Goal: Task Accomplishment & Management: Complete application form

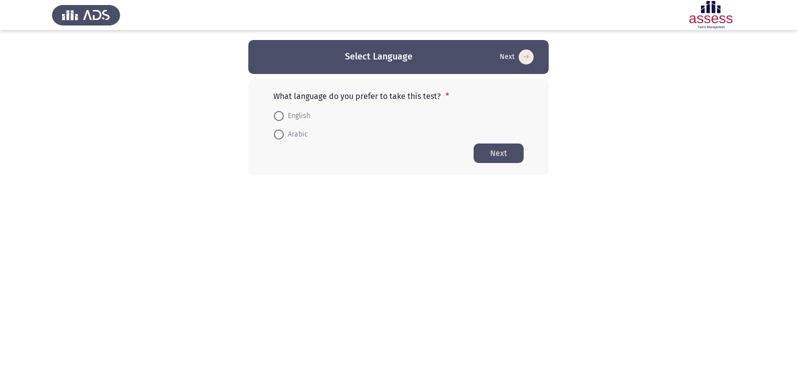
click at [277, 116] on span at bounding box center [279, 116] width 10 height 10
click at [277, 116] on input "English" at bounding box center [279, 116] width 10 height 10
radio input "true"
click at [481, 159] on button "Next" at bounding box center [499, 153] width 50 height 20
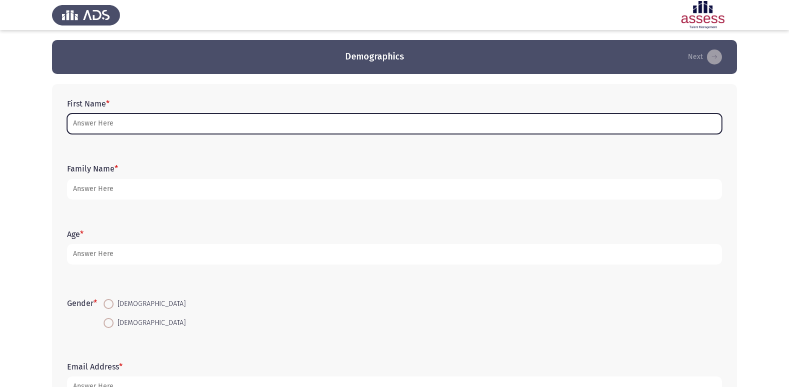
click at [263, 122] on input "First Name *" at bounding box center [394, 124] width 655 height 21
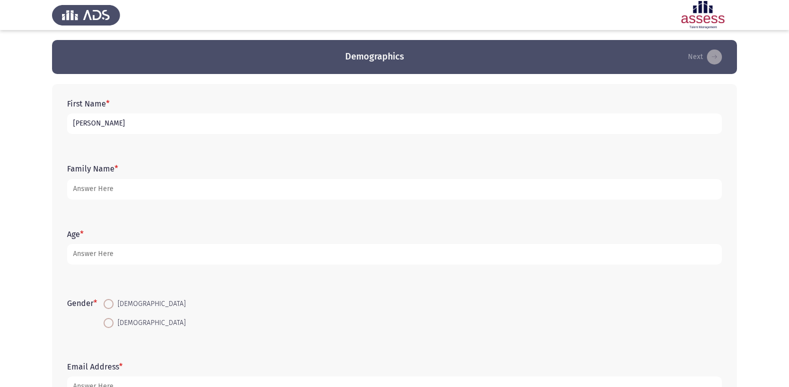
type input "[PERSON_NAME]"
click at [148, 175] on form "Family Name *" at bounding box center [394, 181] width 655 height 35
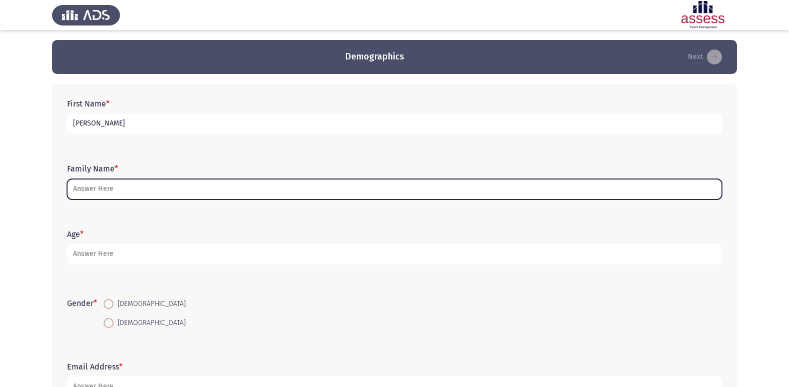
click at [166, 188] on input "Family Name *" at bounding box center [394, 189] width 655 height 21
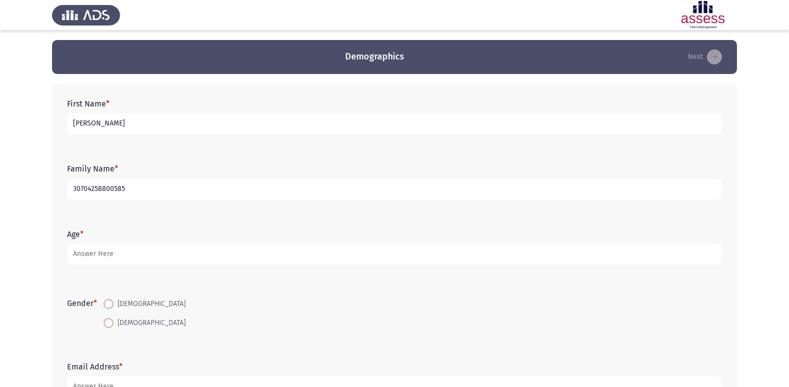
type input "30704258800585"
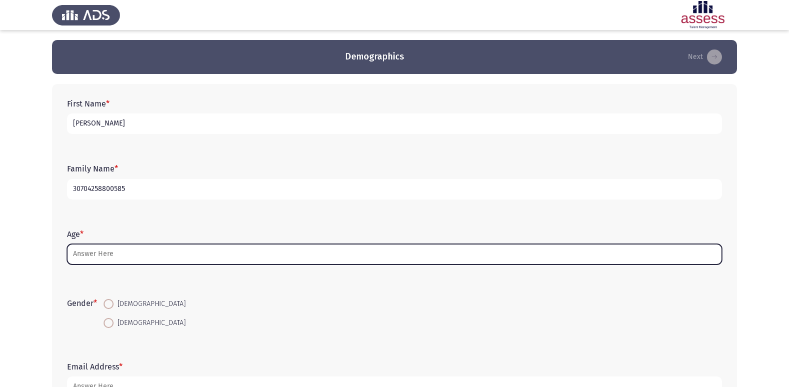
click at [171, 258] on input "Age *" at bounding box center [394, 254] width 655 height 21
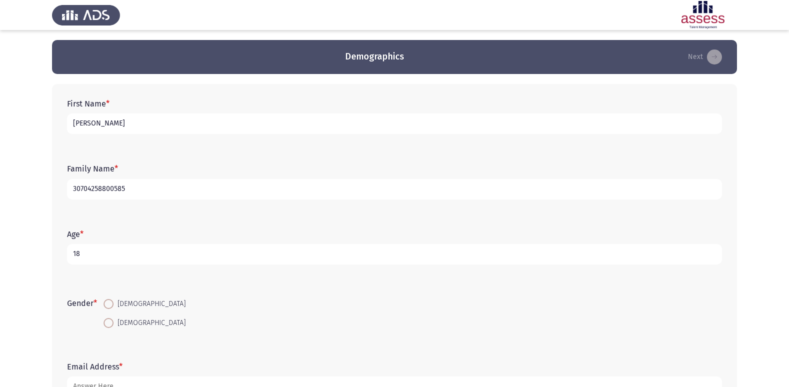
type input "18"
click at [113, 323] on span at bounding box center [109, 323] width 10 height 10
click at [113, 323] on input "[DEMOGRAPHIC_DATA]" at bounding box center [109, 323] width 10 height 10
radio input "true"
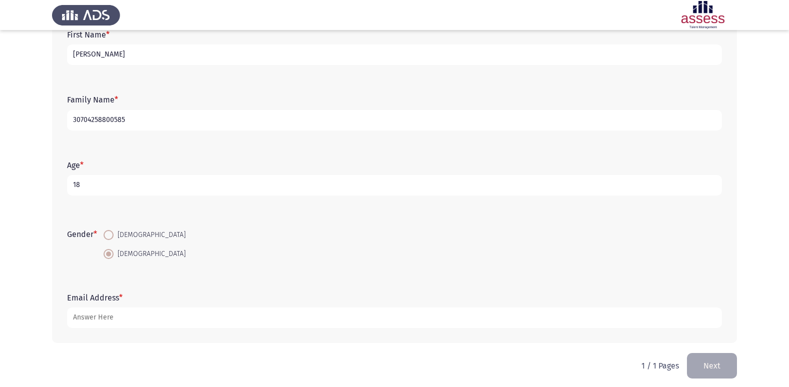
scroll to position [75, 0]
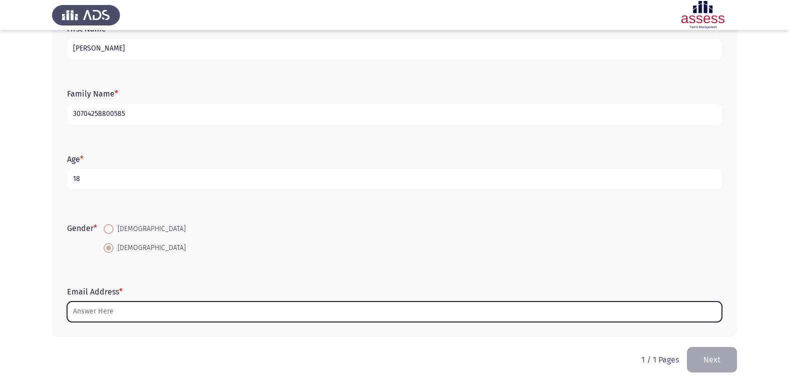
click at [113, 309] on input "Email Address *" at bounding box center [394, 312] width 655 height 21
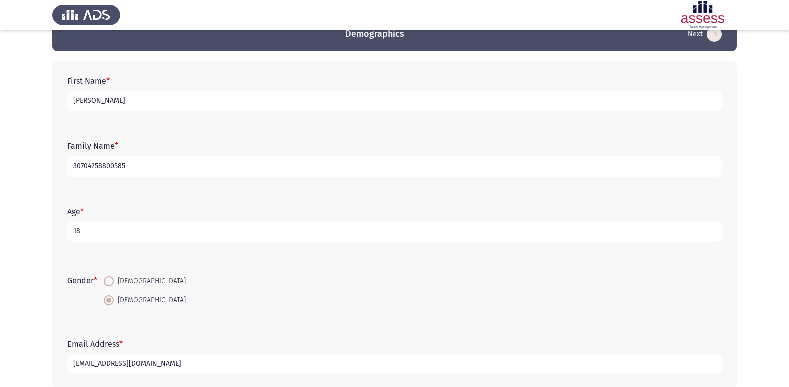
scroll to position [50, 0]
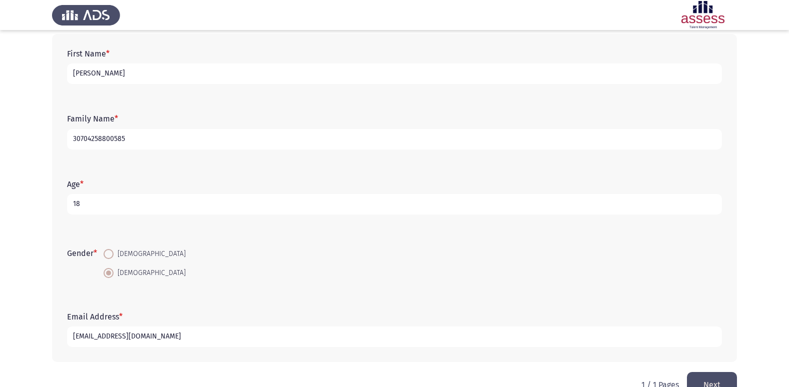
type input "[EMAIL_ADDRESS][DOMAIN_NAME]"
click at [706, 382] on button "Next" at bounding box center [712, 385] width 50 height 26
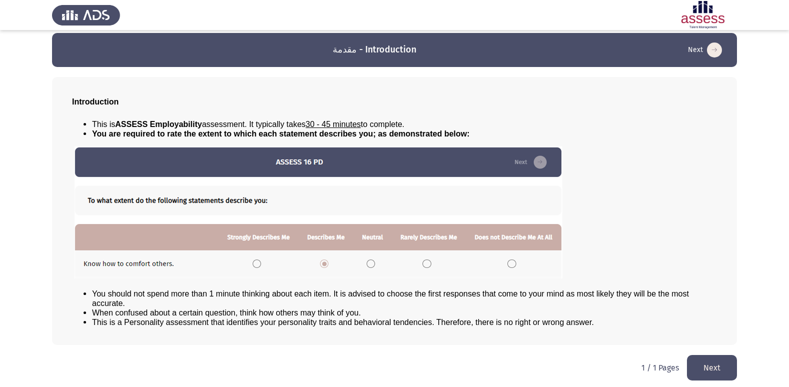
scroll to position [11, 0]
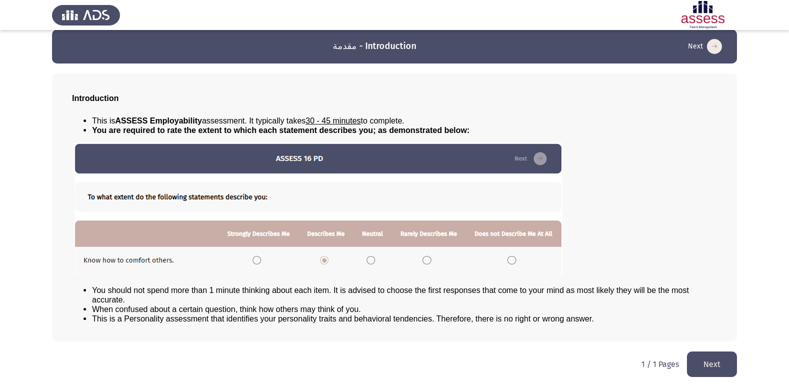
click at [720, 365] on button "Next" at bounding box center [712, 365] width 50 height 26
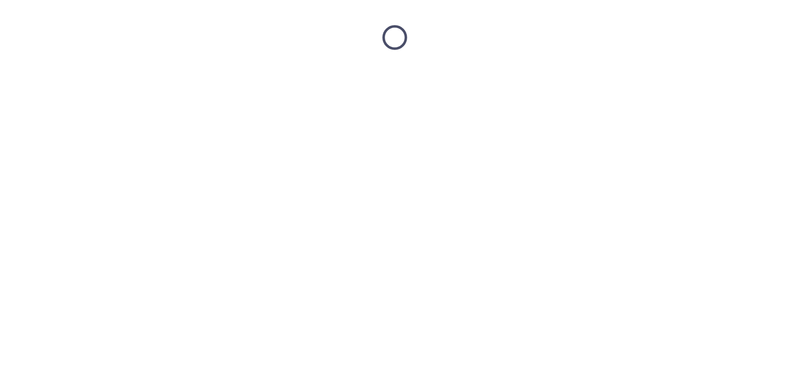
scroll to position [0, 0]
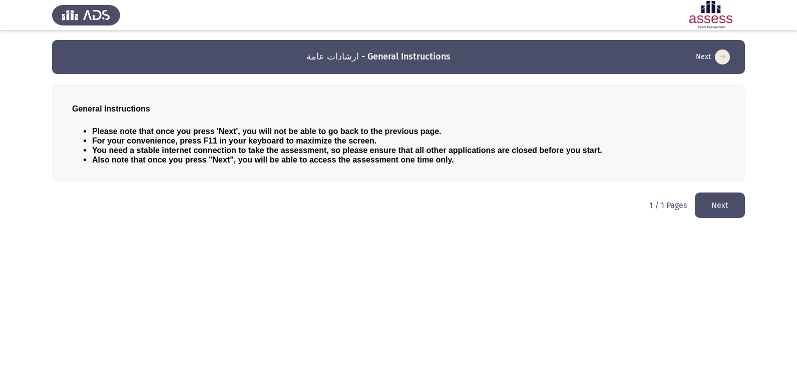
click at [714, 200] on button "Next" at bounding box center [720, 206] width 50 height 26
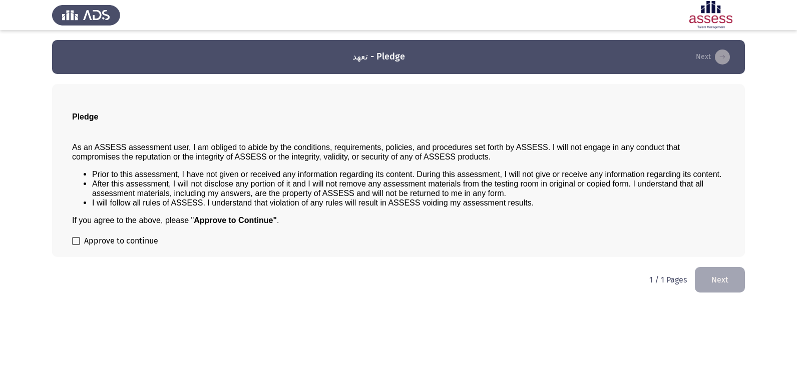
click at [124, 242] on span "Approve to continue" at bounding box center [121, 241] width 74 height 12
click at [76, 245] on input "Approve to continue" at bounding box center [76, 245] width 1 height 1
checkbox input "true"
click at [706, 269] on button "Next" at bounding box center [720, 280] width 50 height 26
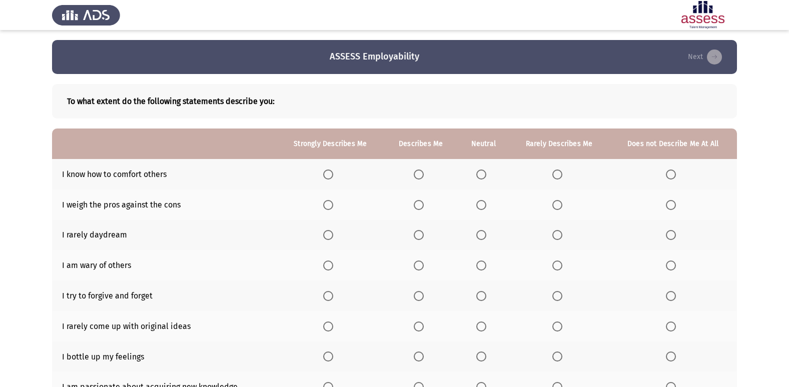
click at [416, 175] on span "Select an option" at bounding box center [419, 175] width 10 height 10
click at [416, 175] on input "Select an option" at bounding box center [419, 175] width 10 height 10
click at [332, 205] on span "Select an option" at bounding box center [328, 205] width 10 height 10
click at [332, 205] on input "Select an option" at bounding box center [328, 205] width 10 height 10
click at [480, 235] on span "Select an option" at bounding box center [482, 235] width 10 height 10
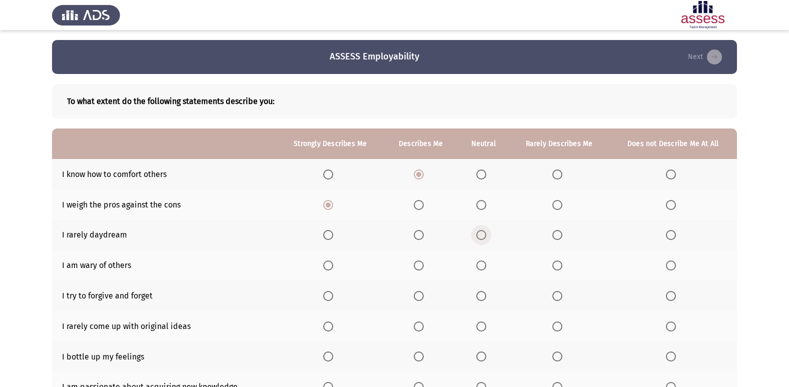
click at [480, 235] on input "Select an option" at bounding box center [482, 235] width 10 height 10
click at [326, 268] on span "Select an option" at bounding box center [328, 266] width 10 height 10
click at [326, 268] on input "Select an option" at bounding box center [328, 266] width 10 height 10
click at [421, 296] on span "Select an option" at bounding box center [419, 296] width 10 height 10
click at [421, 296] on input "Select an option" at bounding box center [419, 296] width 10 height 10
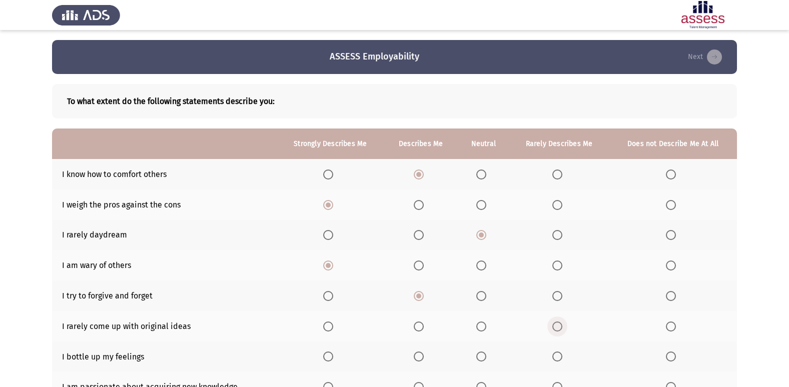
click at [556, 331] on span "Select an option" at bounding box center [558, 327] width 10 height 10
click at [556, 331] on input "Select an option" at bounding box center [558, 327] width 10 height 10
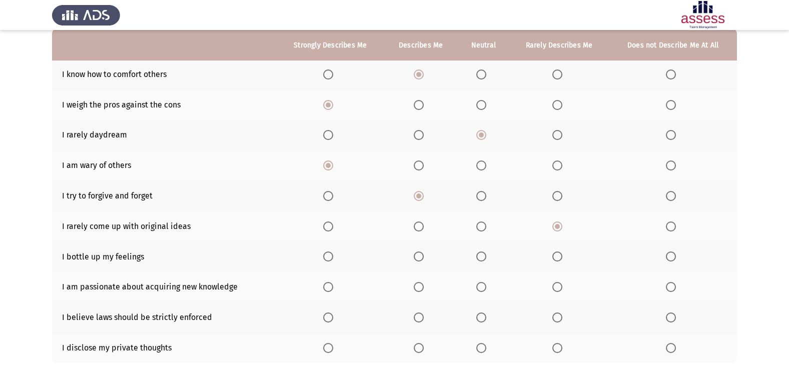
click at [479, 256] on span "Select an option" at bounding box center [482, 257] width 10 height 10
click at [479, 256] on input "Select an option" at bounding box center [482, 257] width 10 height 10
click at [420, 257] on span "Select an option" at bounding box center [419, 257] width 10 height 10
click at [420, 257] on input "Select an option" at bounding box center [419, 257] width 10 height 10
click at [326, 286] on span "Select an option" at bounding box center [328, 287] width 10 height 10
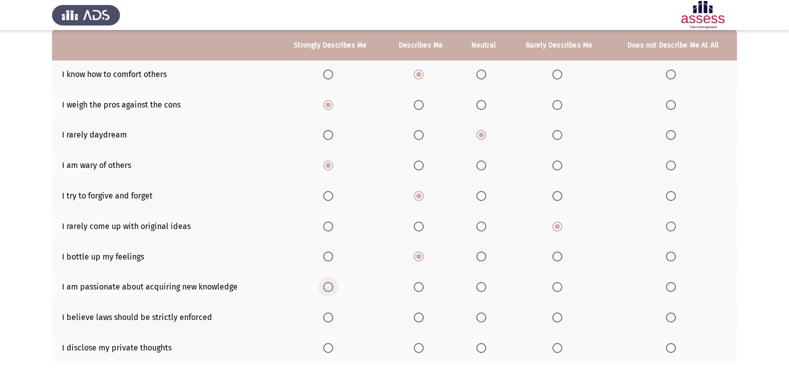
click at [326, 286] on input "Select an option" at bounding box center [328, 287] width 10 height 10
click at [422, 320] on span "Select an option" at bounding box center [419, 318] width 10 height 10
click at [422, 320] on input "Select an option" at bounding box center [419, 318] width 10 height 10
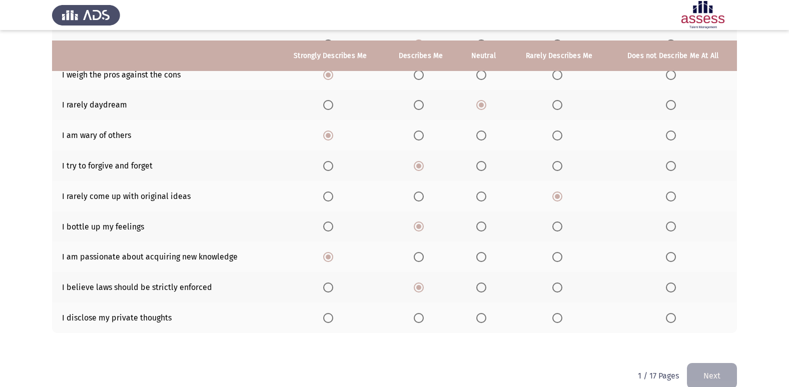
scroll to position [146, 0]
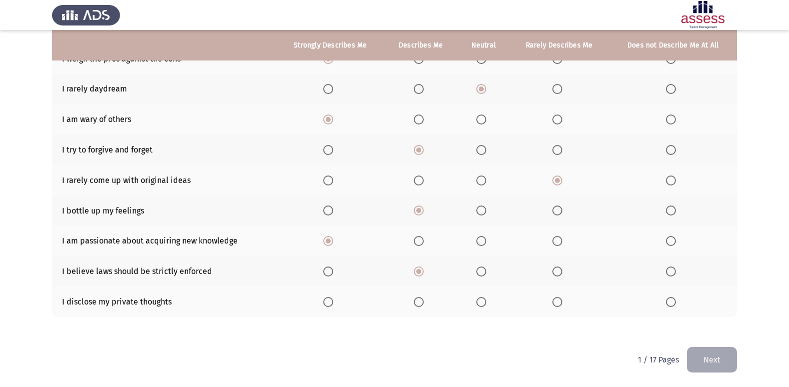
click at [483, 303] on span "Select an option" at bounding box center [482, 302] width 10 height 10
click at [483, 303] on input "Select an option" at bounding box center [482, 302] width 10 height 10
click at [704, 361] on button "Next" at bounding box center [712, 360] width 50 height 26
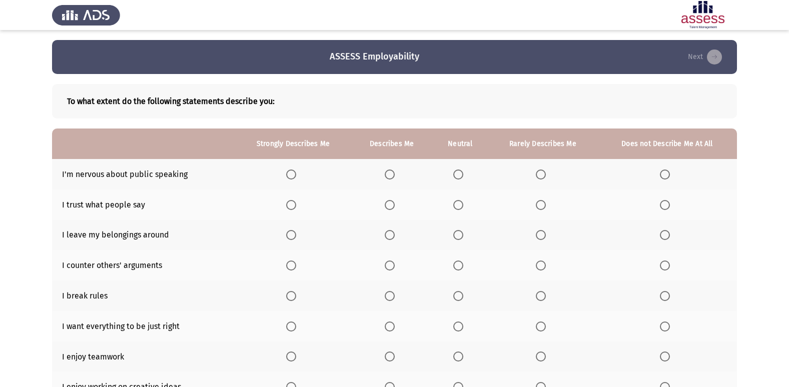
click at [390, 176] on span "Select an option" at bounding box center [390, 175] width 10 height 10
click at [390, 176] on input "Select an option" at bounding box center [390, 175] width 10 height 10
click at [458, 205] on span "Select an option" at bounding box center [459, 205] width 10 height 10
click at [458, 205] on input "Select an option" at bounding box center [459, 205] width 10 height 10
click at [664, 239] on span "Select an option" at bounding box center [665, 235] width 10 height 10
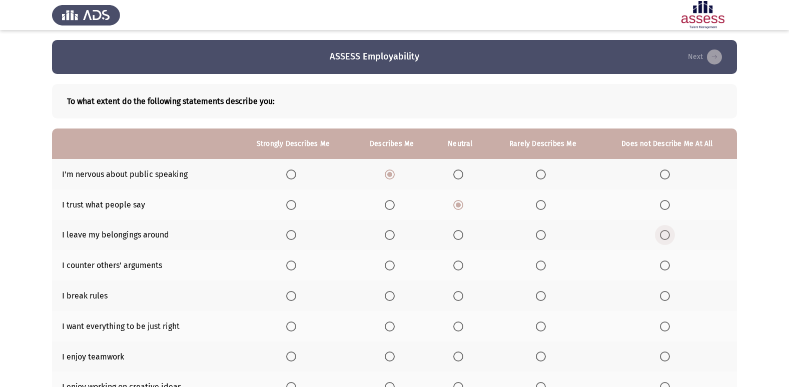
click at [664, 239] on input "Select an option" at bounding box center [665, 235] width 10 height 10
click at [460, 266] on span "Select an option" at bounding box center [459, 266] width 10 height 10
click at [460, 266] on input "Select an option" at bounding box center [459, 266] width 10 height 10
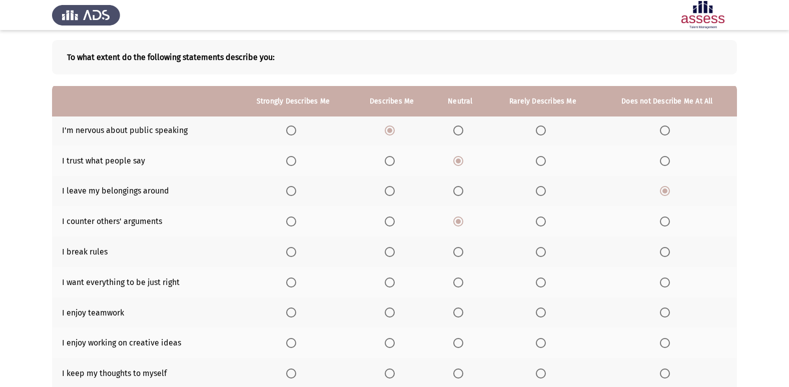
scroll to position [100, 0]
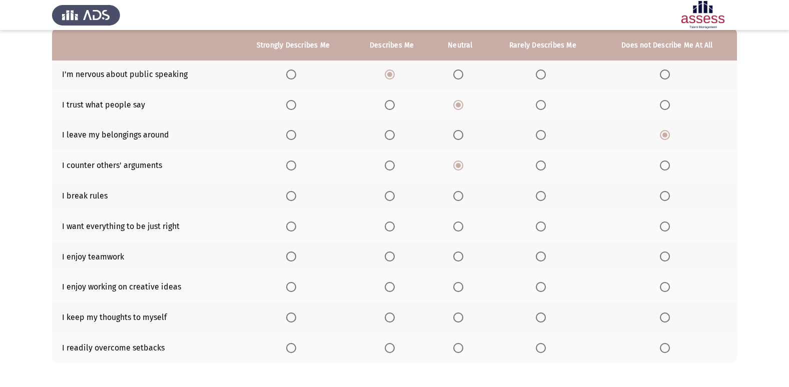
click at [664, 198] on span "Select an option" at bounding box center [665, 196] width 10 height 10
click at [664, 198] on input "Select an option" at bounding box center [665, 196] width 10 height 10
click at [390, 225] on span "Select an option" at bounding box center [390, 227] width 10 height 10
click at [390, 225] on input "Select an option" at bounding box center [390, 227] width 10 height 10
click at [390, 254] on span "Select an option" at bounding box center [390, 257] width 10 height 10
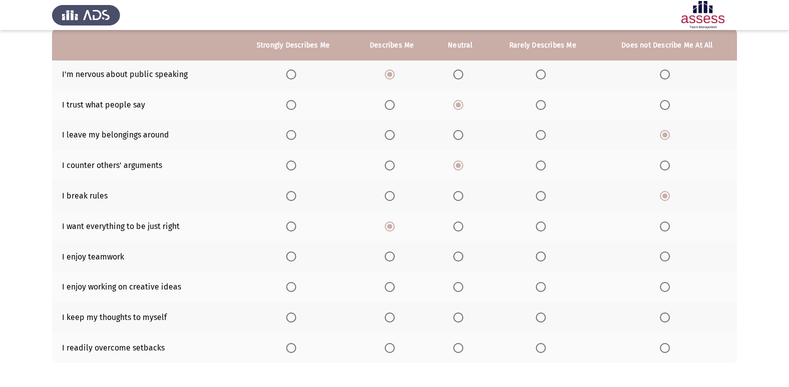
click at [390, 254] on input "Select an option" at bounding box center [390, 257] width 10 height 10
click at [292, 289] on span "Select an option" at bounding box center [291, 287] width 10 height 10
click at [292, 289] on input "Select an option" at bounding box center [291, 287] width 10 height 10
click at [459, 318] on span "Select an option" at bounding box center [459, 318] width 0 height 0
click at [459, 317] on input "Select an option" at bounding box center [459, 318] width 10 height 10
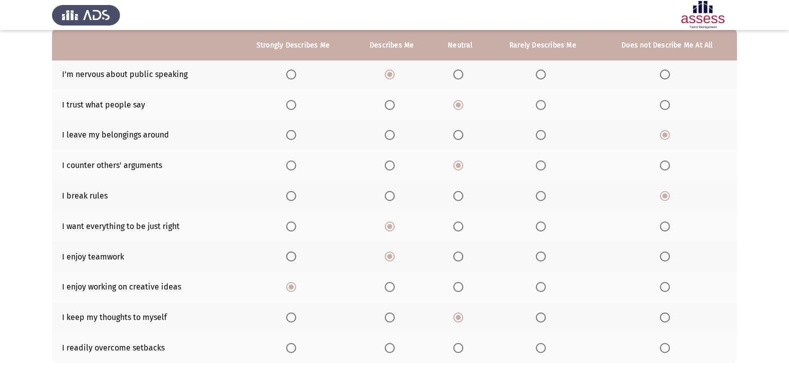
click at [383, 349] on th at bounding box center [392, 348] width 81 height 31
click at [389, 350] on span "Select an option" at bounding box center [390, 348] width 10 height 10
click at [389, 350] on input "Select an option" at bounding box center [390, 348] width 10 height 10
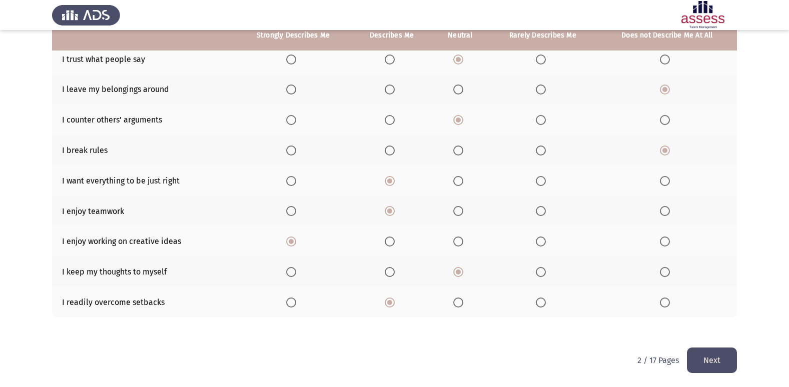
scroll to position [146, 0]
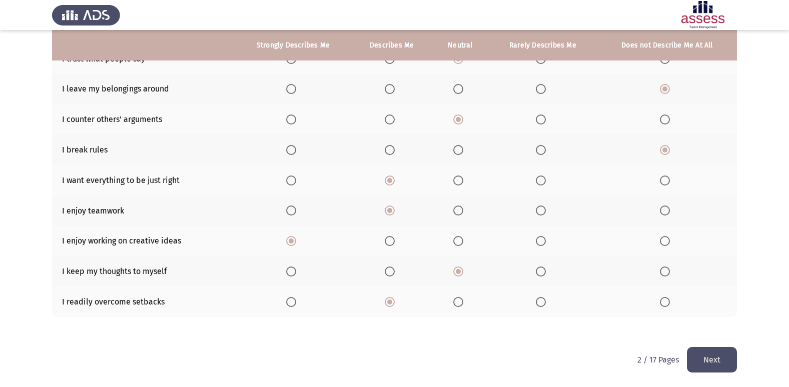
click at [712, 367] on button "Next" at bounding box center [712, 360] width 50 height 26
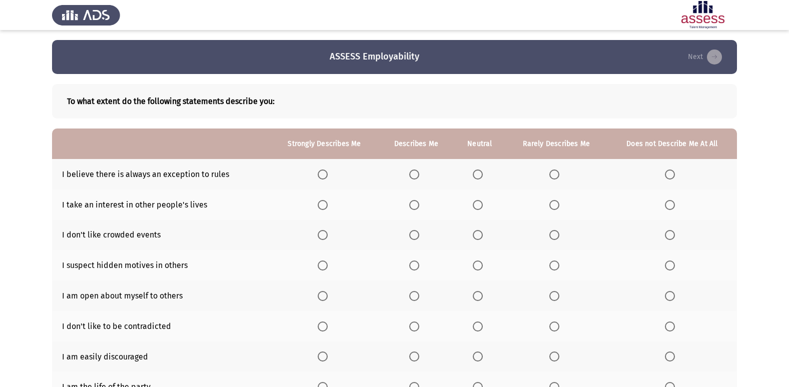
click at [415, 175] on span "Select an option" at bounding box center [415, 175] width 0 height 0
click at [415, 174] on input "Select an option" at bounding box center [415, 175] width 10 height 10
click at [322, 206] on span "Select an option" at bounding box center [323, 205] width 10 height 10
click at [322, 206] on input "Select an option" at bounding box center [323, 205] width 10 height 10
click at [478, 236] on span "Select an option" at bounding box center [478, 235] width 10 height 10
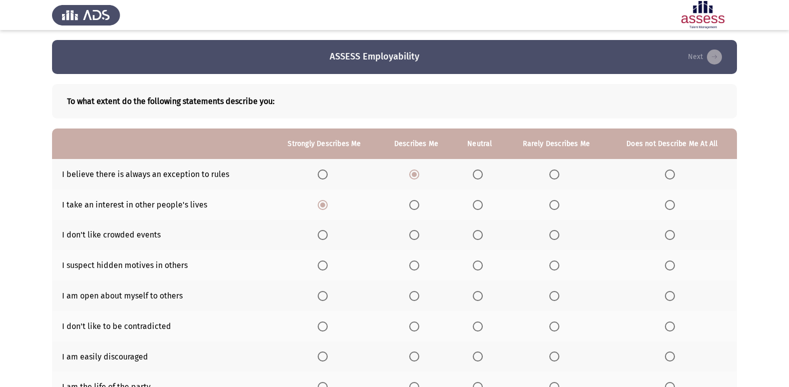
click at [478, 236] on input "Select an option" at bounding box center [478, 235] width 10 height 10
click at [321, 262] on span "Select an option" at bounding box center [323, 266] width 10 height 10
click at [321, 262] on input "Select an option" at bounding box center [323, 266] width 10 height 10
click at [410, 299] on span "Select an option" at bounding box center [415, 296] width 10 height 10
click at [410, 299] on input "Select an option" at bounding box center [415, 296] width 10 height 10
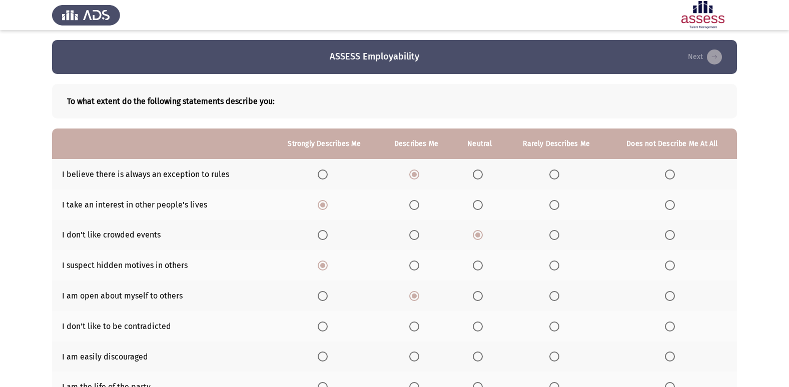
click at [407, 326] on th at bounding box center [416, 326] width 75 height 31
click at [414, 328] on span "Select an option" at bounding box center [415, 327] width 10 height 10
click at [414, 328] on input "Select an option" at bounding box center [415, 327] width 10 height 10
click at [556, 354] on span "Select an option" at bounding box center [555, 357] width 10 height 10
click at [556, 354] on input "Select an option" at bounding box center [555, 357] width 10 height 10
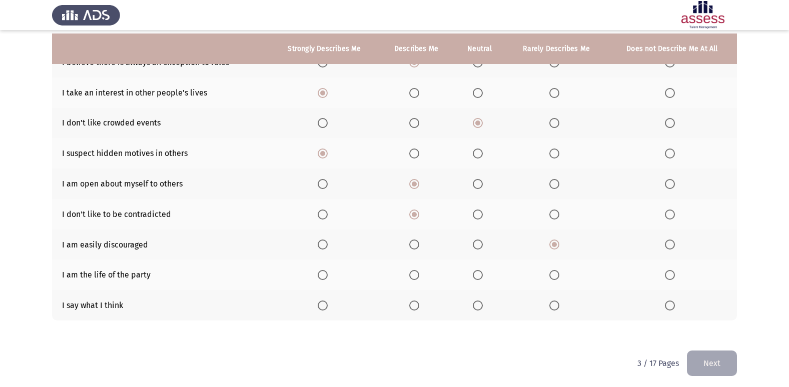
scroll to position [116, 0]
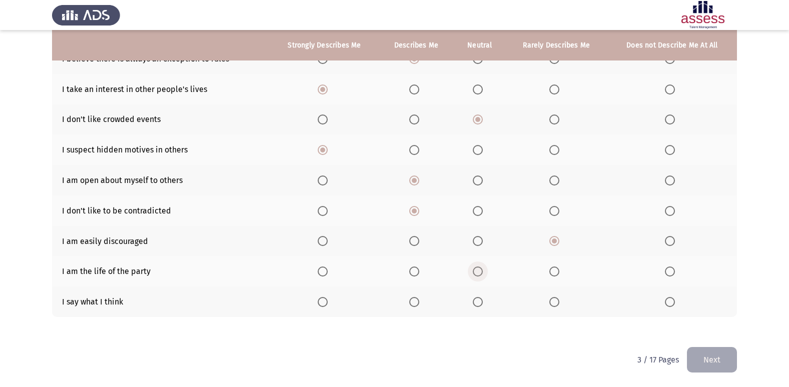
click at [474, 275] on span "Select an option" at bounding box center [478, 272] width 10 height 10
click at [474, 275] on input "Select an option" at bounding box center [478, 272] width 10 height 10
click at [413, 303] on span "Select an option" at bounding box center [415, 302] width 10 height 10
click at [413, 303] on input "Select an option" at bounding box center [415, 302] width 10 height 10
click at [689, 359] on button "Next" at bounding box center [712, 360] width 50 height 26
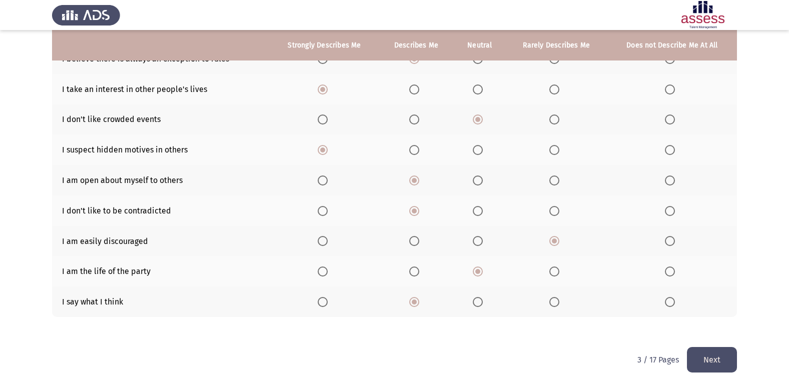
scroll to position [0, 0]
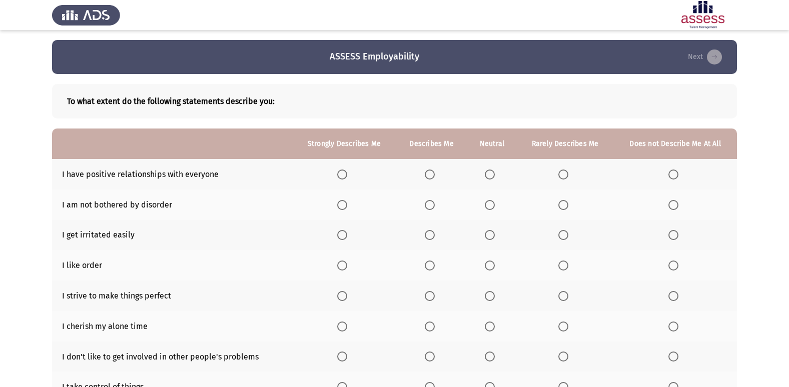
click at [430, 173] on span "Select an option" at bounding box center [430, 175] width 10 height 10
click at [430, 173] on input "Select an option" at bounding box center [430, 175] width 10 height 10
click at [491, 239] on span "Select an option" at bounding box center [490, 235] width 10 height 10
click at [491, 239] on input "Select an option" at bounding box center [490, 235] width 10 height 10
click at [486, 201] on span "Select an option" at bounding box center [490, 205] width 10 height 10
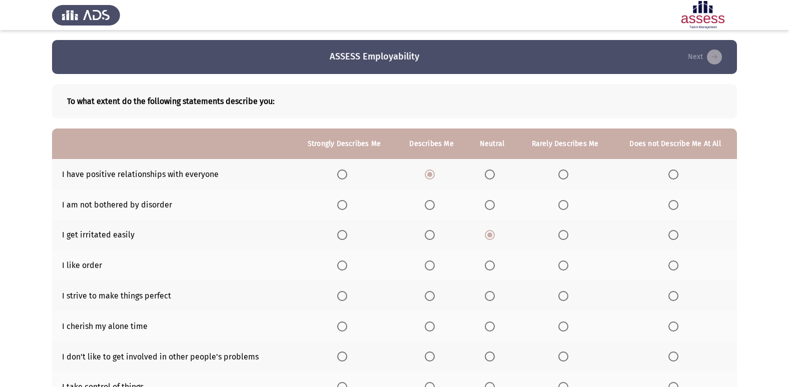
click at [486, 201] on input "Select an option" at bounding box center [490, 205] width 10 height 10
click at [565, 208] on span "Select an option" at bounding box center [564, 205] width 10 height 10
click at [565, 208] on input "Select an option" at bounding box center [564, 205] width 10 height 10
click at [429, 268] on span "Select an option" at bounding box center [430, 266] width 10 height 10
click at [429, 268] on input "Select an option" at bounding box center [430, 266] width 10 height 10
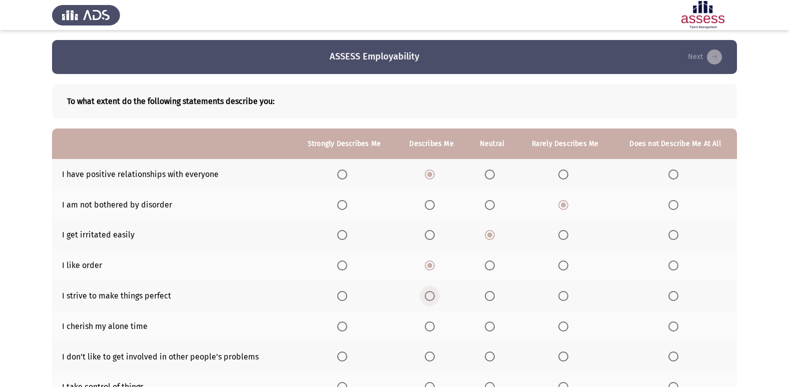
click at [434, 294] on span "Select an option" at bounding box center [430, 296] width 10 height 10
click at [434, 294] on input "Select an option" at bounding box center [430, 296] width 10 height 10
click at [431, 329] on span "Select an option" at bounding box center [430, 327] width 10 height 10
click at [431, 329] on input "Select an option" at bounding box center [430, 327] width 10 height 10
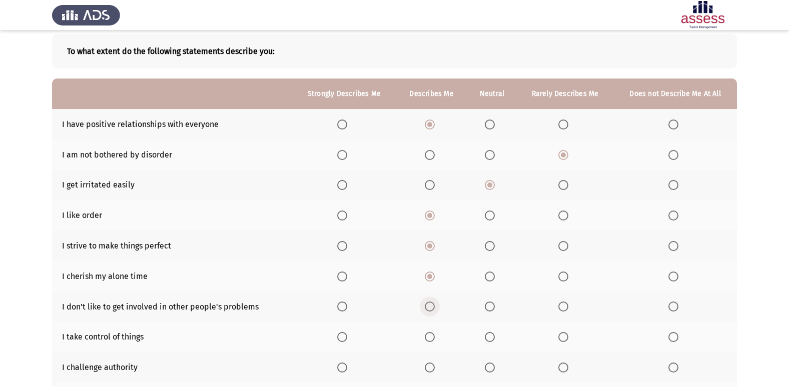
click at [430, 308] on span "Select an option" at bounding box center [430, 307] width 10 height 10
click at [430, 308] on input "Select an option" at bounding box center [430, 307] width 10 height 10
click at [430, 335] on span "Select an option" at bounding box center [430, 337] width 10 height 10
click at [430, 335] on input "Select an option" at bounding box center [430, 337] width 10 height 10
click at [559, 368] on span "Select an option" at bounding box center [564, 368] width 10 height 10
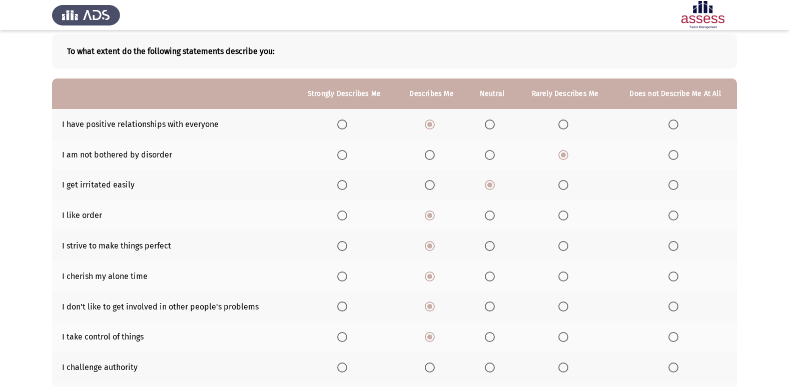
click at [559, 368] on input "Select an option" at bounding box center [564, 368] width 10 height 10
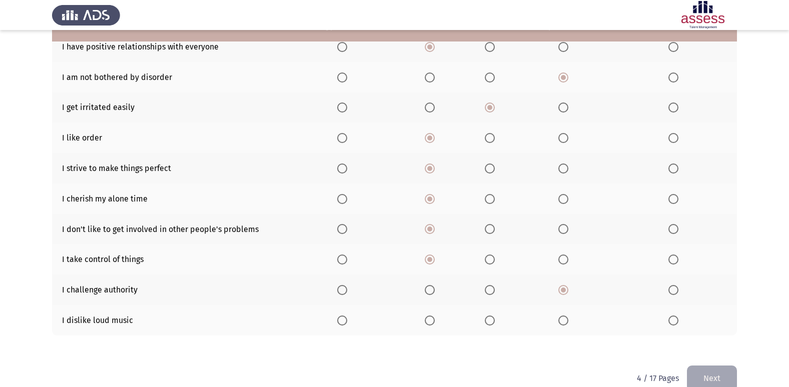
scroll to position [146, 0]
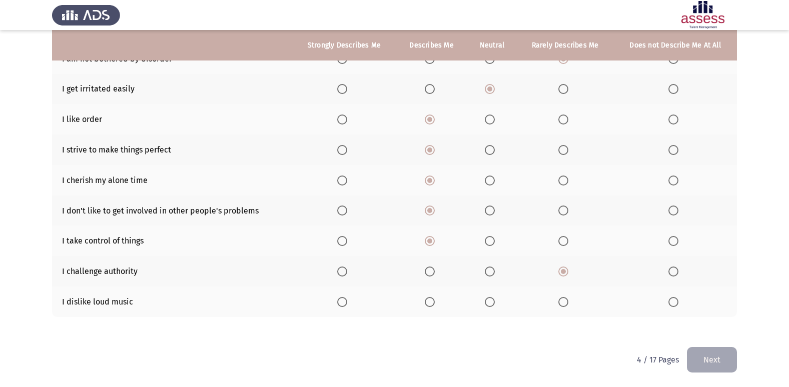
click at [675, 300] on span "Select an option" at bounding box center [674, 302] width 10 height 10
click at [675, 300] on input "Select an option" at bounding box center [674, 302] width 10 height 10
click at [570, 300] on label "Select an option" at bounding box center [566, 302] width 14 height 10
click at [569, 300] on input "Select an option" at bounding box center [564, 302] width 10 height 10
click at [726, 361] on button "Next" at bounding box center [712, 360] width 50 height 26
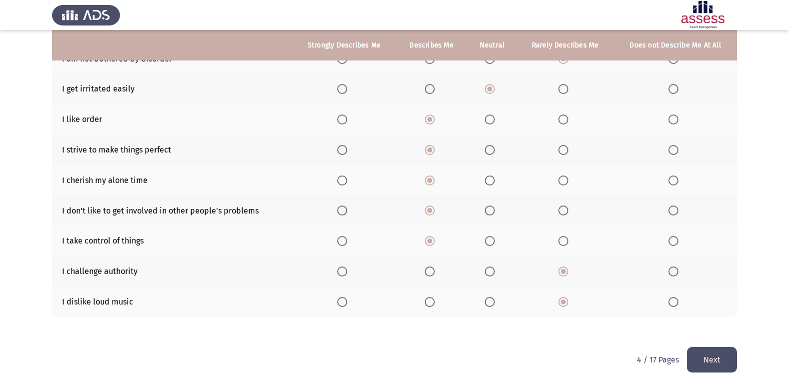
scroll to position [0, 0]
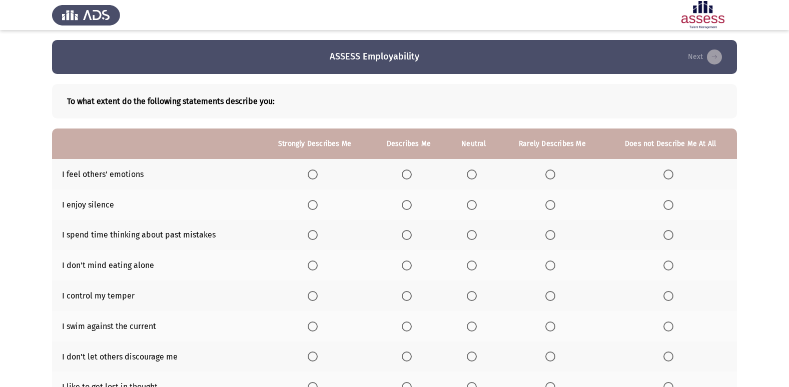
click at [315, 168] on th at bounding box center [314, 174] width 111 height 31
click at [315, 173] on span "Select an option" at bounding box center [313, 175] width 10 height 10
click at [315, 173] on input "Select an option" at bounding box center [313, 175] width 10 height 10
click at [548, 207] on span "Select an option" at bounding box center [551, 205] width 10 height 10
click at [548, 207] on input "Select an option" at bounding box center [551, 205] width 10 height 10
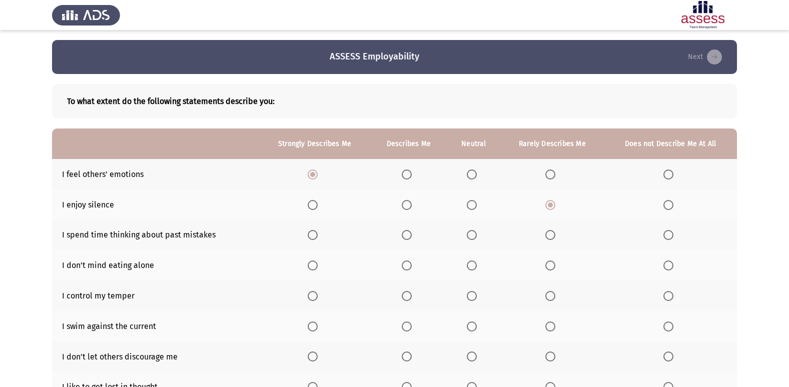
click at [411, 235] on span "Select an option" at bounding box center [407, 235] width 10 height 10
click at [411, 235] on input "Select an option" at bounding box center [407, 235] width 10 height 10
click at [671, 263] on span "Select an option" at bounding box center [669, 266] width 10 height 10
click at [671, 263] on input "Select an option" at bounding box center [669, 266] width 10 height 10
click at [408, 293] on span "Select an option" at bounding box center [407, 296] width 10 height 10
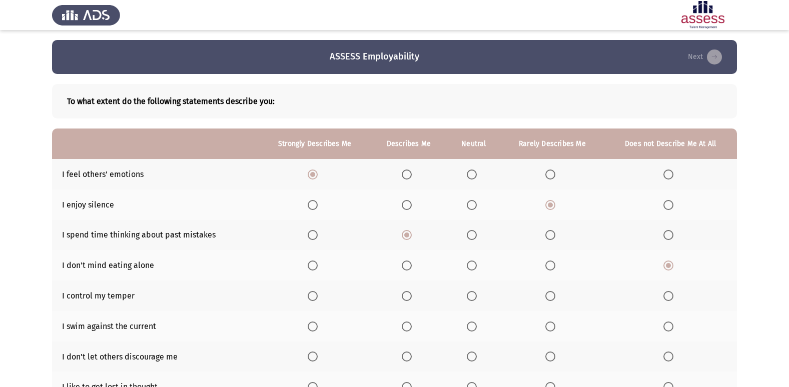
click at [408, 293] on input "Select an option" at bounding box center [407, 296] width 10 height 10
click at [474, 324] on span "Select an option" at bounding box center [472, 327] width 10 height 10
click at [474, 324] on input "Select an option" at bounding box center [472, 327] width 10 height 10
click at [407, 355] on span "Select an option" at bounding box center [407, 357] width 10 height 10
click at [407, 355] on input "Select an option" at bounding box center [407, 357] width 10 height 10
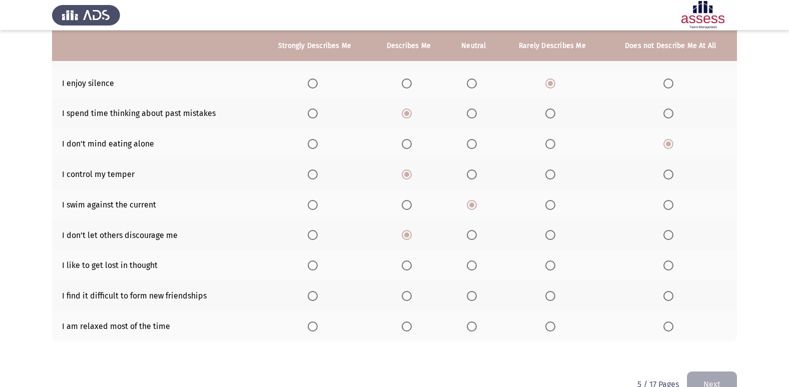
scroll to position [125, 0]
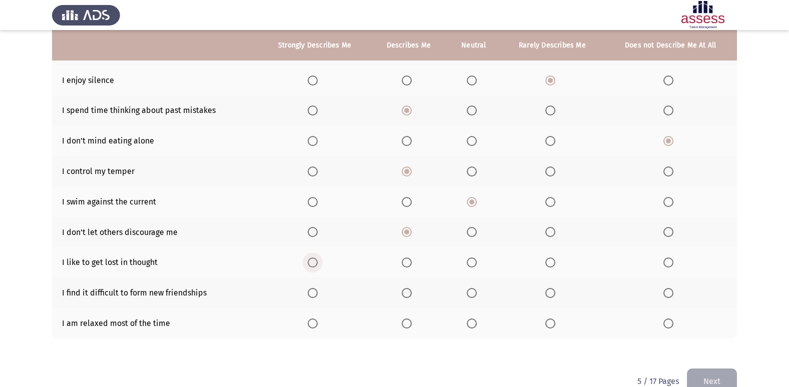
click at [317, 264] on span "Select an option" at bounding box center [313, 263] width 10 height 10
click at [317, 264] on input "Select an option" at bounding box center [313, 263] width 10 height 10
click at [551, 292] on span "Select an option" at bounding box center [551, 293] width 10 height 10
click at [551, 292] on input "Select an option" at bounding box center [551, 293] width 10 height 10
click at [475, 327] on span "Select an option" at bounding box center [472, 324] width 10 height 10
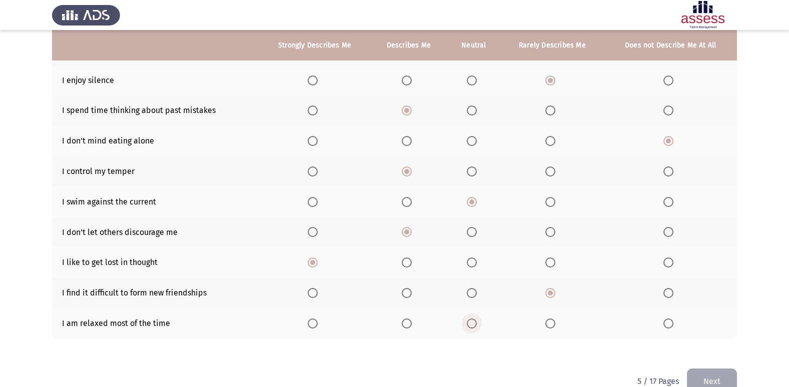
click at [475, 327] on input "Select an option" at bounding box center [472, 324] width 10 height 10
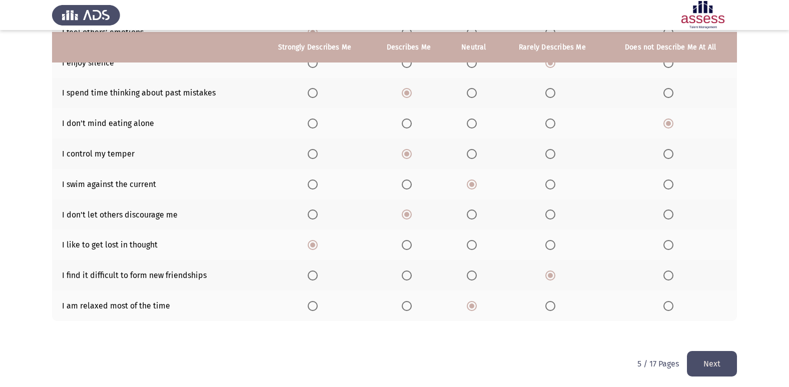
scroll to position [146, 0]
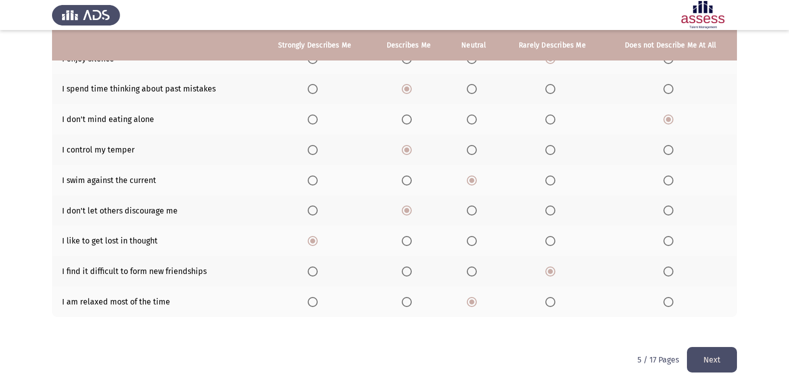
click at [700, 362] on button "Next" at bounding box center [712, 360] width 50 height 26
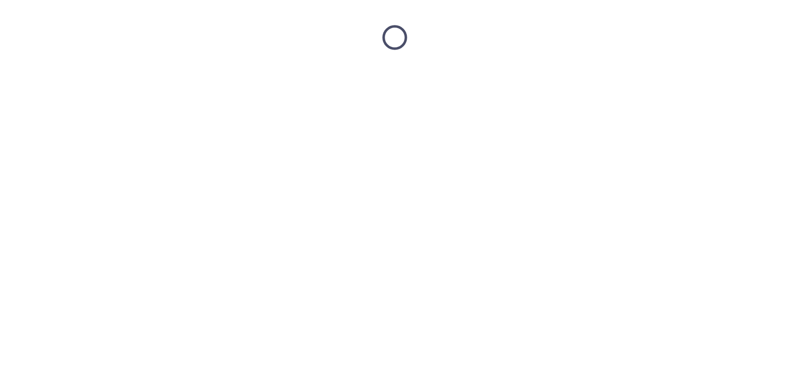
scroll to position [0, 0]
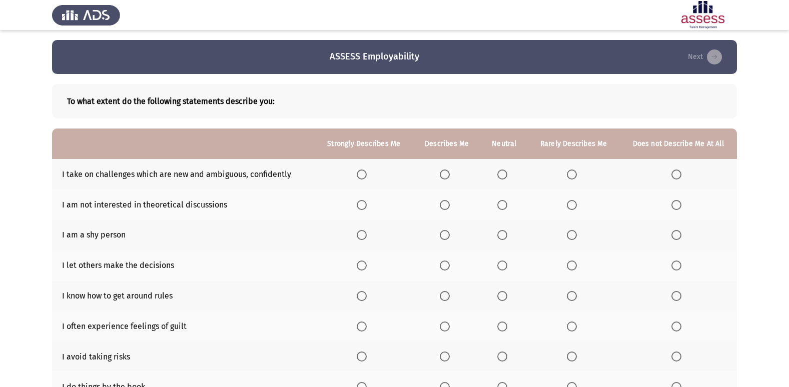
click at [448, 176] on span "Select an option" at bounding box center [445, 175] width 10 height 10
click at [448, 176] on input "Select an option" at bounding box center [445, 175] width 10 height 10
click at [573, 202] on span "Select an option" at bounding box center [572, 205] width 10 height 10
click at [573, 202] on input "Select an option" at bounding box center [572, 205] width 10 height 10
click at [500, 235] on span "Select an option" at bounding box center [503, 235] width 10 height 10
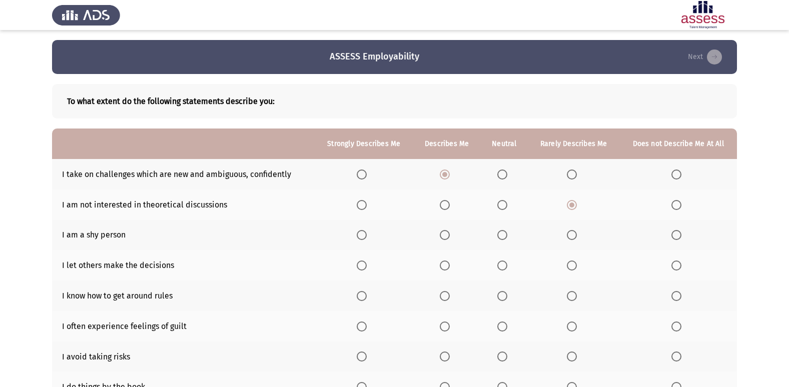
click at [500, 235] on input "Select an option" at bounding box center [503, 235] width 10 height 10
click at [501, 264] on span "Select an option" at bounding box center [503, 266] width 10 height 10
click at [501, 264] on input "Select an option" at bounding box center [503, 266] width 10 height 10
click at [505, 297] on span "Select an option" at bounding box center [503, 296] width 10 height 10
click at [505, 297] on input "Select an option" at bounding box center [503, 296] width 10 height 10
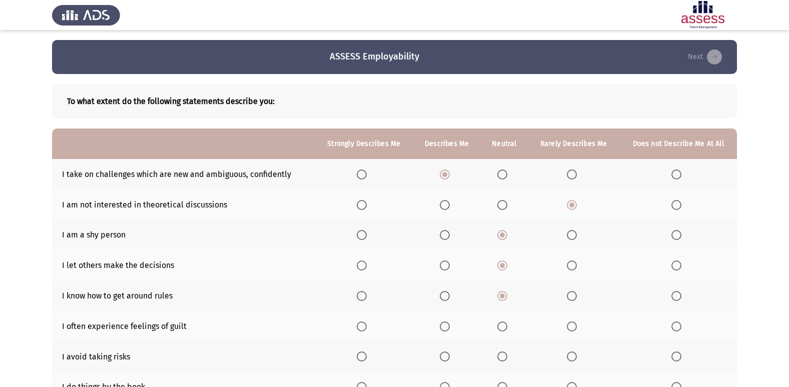
click at [357, 329] on th at bounding box center [364, 326] width 98 height 31
click at [364, 322] on span "Select an option" at bounding box center [362, 327] width 10 height 10
click at [364, 322] on input "Select an option" at bounding box center [362, 327] width 10 height 10
click at [577, 360] on span "Select an option" at bounding box center [572, 357] width 10 height 10
click at [577, 360] on input "Select an option" at bounding box center [572, 357] width 10 height 10
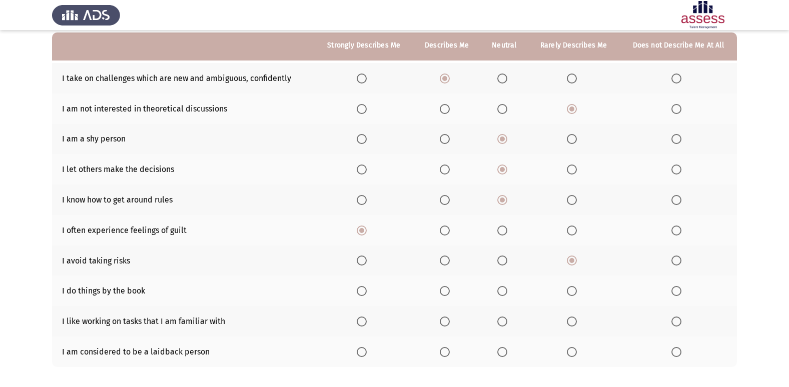
scroll to position [100, 0]
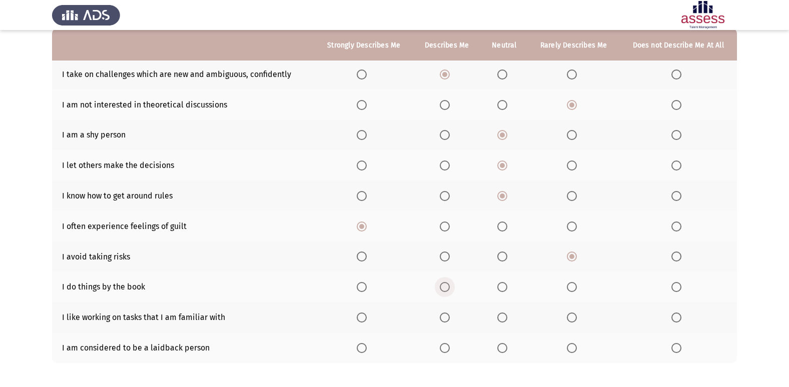
click at [444, 287] on span "Select an option" at bounding box center [445, 287] width 10 height 10
click at [444, 287] on input "Select an option" at bounding box center [445, 287] width 10 height 10
click at [503, 351] on span "Select an option" at bounding box center [503, 348] width 10 height 10
click at [503, 351] on input "Select an option" at bounding box center [503, 348] width 10 height 10
click at [445, 316] on span "Select an option" at bounding box center [445, 318] width 10 height 10
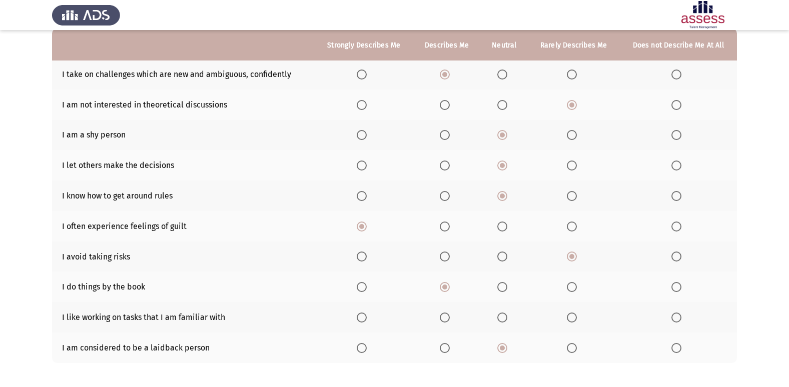
click at [445, 316] on input "Select an option" at bounding box center [445, 318] width 10 height 10
click at [496, 315] on th at bounding box center [504, 317] width 47 height 31
click at [499, 316] on span "Select an option" at bounding box center [503, 318] width 10 height 10
click at [499, 316] on input "Select an option" at bounding box center [503, 318] width 10 height 10
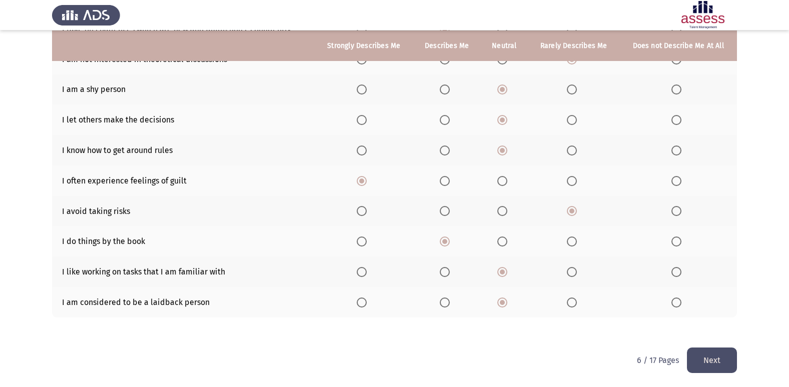
scroll to position [146, 0]
click at [689, 349] on button "Next" at bounding box center [712, 360] width 50 height 26
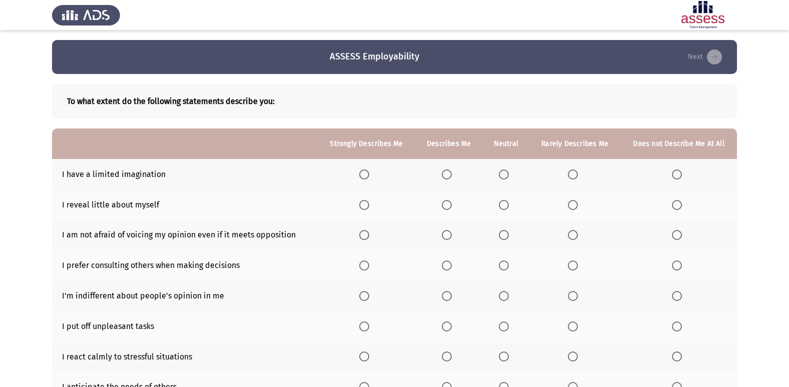
click at [680, 174] on span "Select an option" at bounding box center [677, 175] width 10 height 10
click at [680, 174] on input "Select an option" at bounding box center [677, 175] width 10 height 10
click at [452, 206] on span "Select an option" at bounding box center [447, 205] width 10 height 10
click at [452, 206] on input "Select an option" at bounding box center [447, 205] width 10 height 10
click at [501, 233] on span "Select an option" at bounding box center [504, 235] width 10 height 10
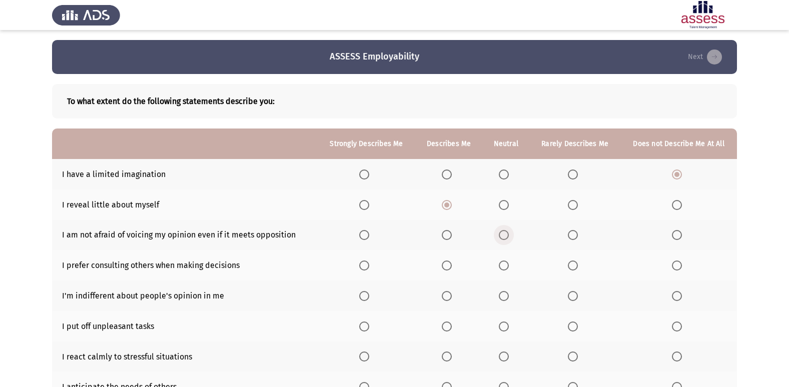
click at [501, 233] on input "Select an option" at bounding box center [504, 235] width 10 height 10
click at [450, 265] on span "Select an option" at bounding box center [447, 266] width 10 height 10
click at [450, 265] on input "Select an option" at bounding box center [447, 266] width 10 height 10
click at [576, 293] on span "Select an option" at bounding box center [573, 296] width 10 height 10
click at [576, 293] on input "Select an option" at bounding box center [573, 296] width 10 height 10
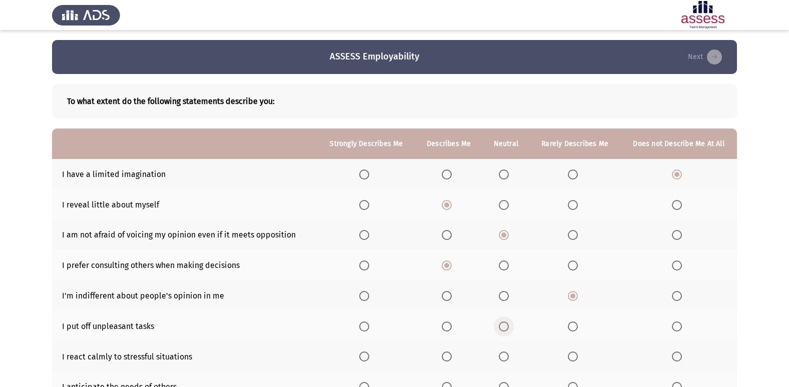
click at [505, 328] on span "Select an option" at bounding box center [504, 327] width 10 height 10
click at [505, 328] on input "Select an option" at bounding box center [504, 327] width 10 height 10
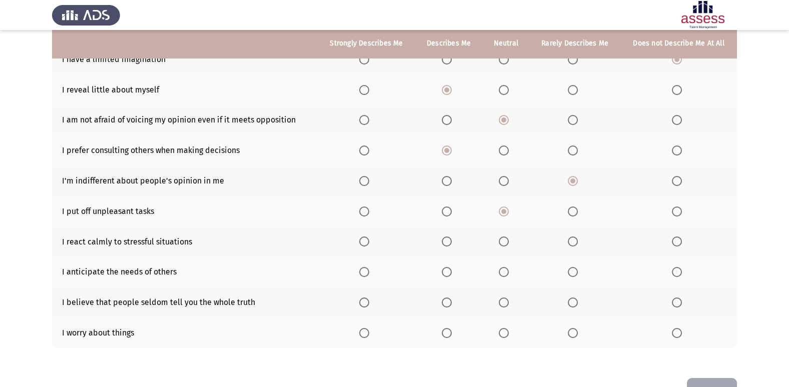
scroll to position [126, 0]
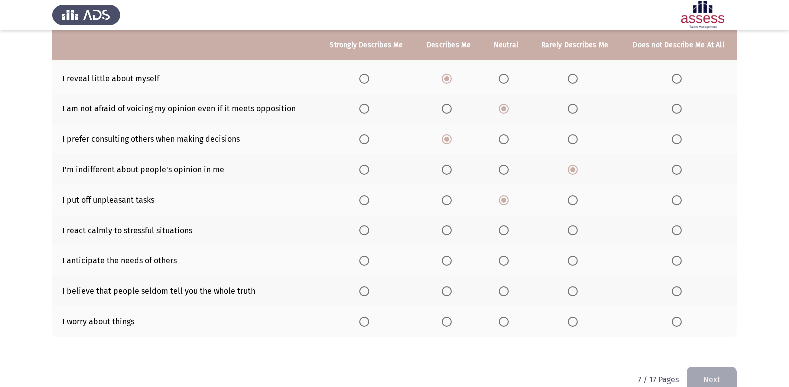
click at [448, 227] on span "Select an option" at bounding box center [447, 231] width 10 height 10
click at [448, 227] on input "Select an option" at bounding box center [447, 231] width 10 height 10
click at [363, 262] on span "Select an option" at bounding box center [364, 261] width 10 height 10
click at [363, 262] on input "Select an option" at bounding box center [364, 261] width 10 height 10
click at [509, 290] on span "Select an option" at bounding box center [504, 292] width 10 height 10
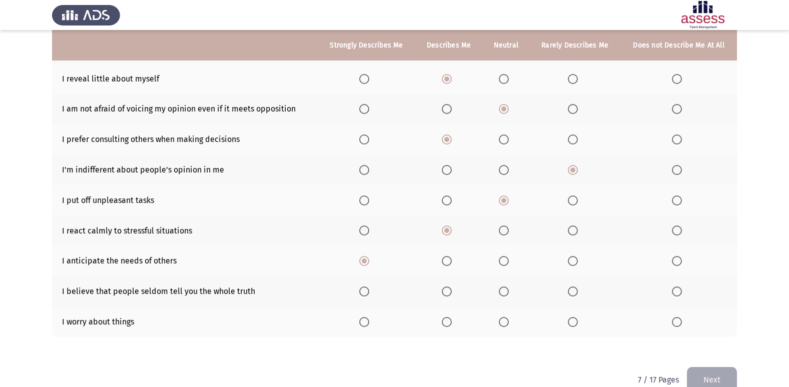
click at [509, 290] on input "Select an option" at bounding box center [504, 292] width 10 height 10
click at [575, 294] on span "Select an option" at bounding box center [573, 292] width 10 height 10
click at [575, 294] on input "Select an option" at bounding box center [573, 292] width 10 height 10
click at [362, 322] on span "Select an option" at bounding box center [364, 322] width 10 height 10
click at [362, 322] on input "Select an option" at bounding box center [364, 322] width 10 height 10
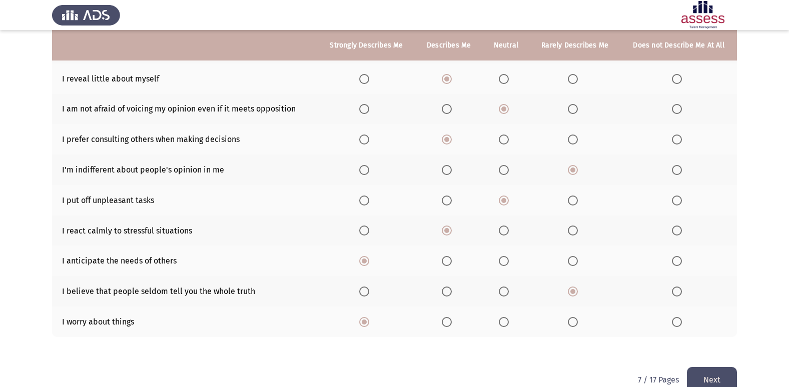
click at [721, 378] on button "Next" at bounding box center [712, 380] width 50 height 26
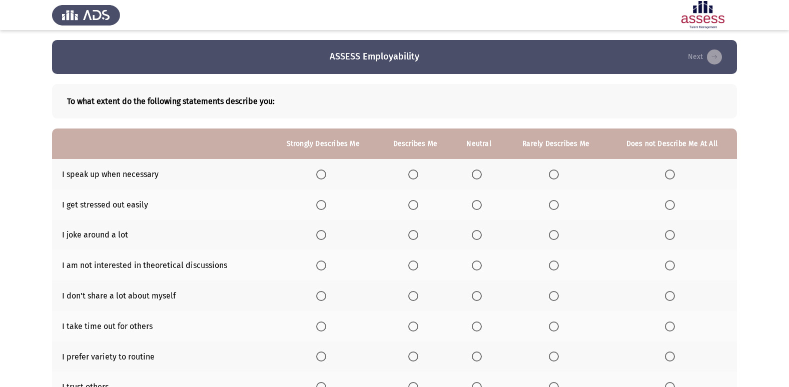
click at [325, 236] on span "Select an option" at bounding box center [321, 235] width 10 height 10
click at [325, 236] on input "Select an option" at bounding box center [321, 235] width 10 height 10
click at [554, 262] on span "Select an option" at bounding box center [554, 266] width 10 height 10
click at [554, 262] on input "Select an option" at bounding box center [554, 266] width 10 height 10
click at [556, 292] on span "Select an option" at bounding box center [554, 296] width 10 height 10
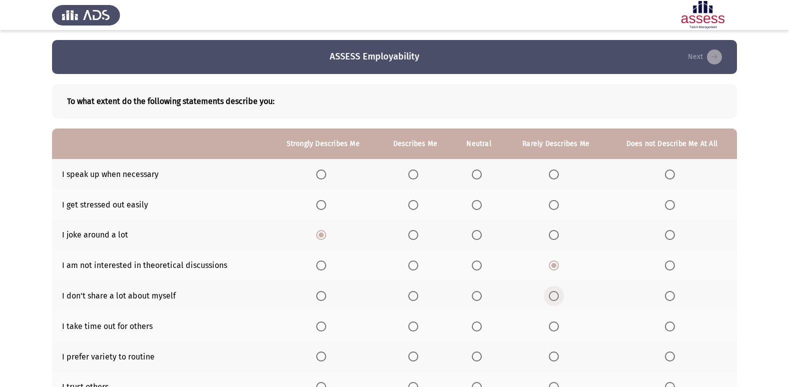
click at [556, 292] on input "Select an option" at bounding box center [554, 296] width 10 height 10
click at [323, 327] on span "Select an option" at bounding box center [321, 327] width 10 height 10
click at [323, 327] on input "Select an option" at bounding box center [321, 327] width 10 height 10
click at [412, 175] on span "Select an option" at bounding box center [414, 175] width 10 height 10
click at [412, 175] on input "Select an option" at bounding box center [414, 175] width 10 height 10
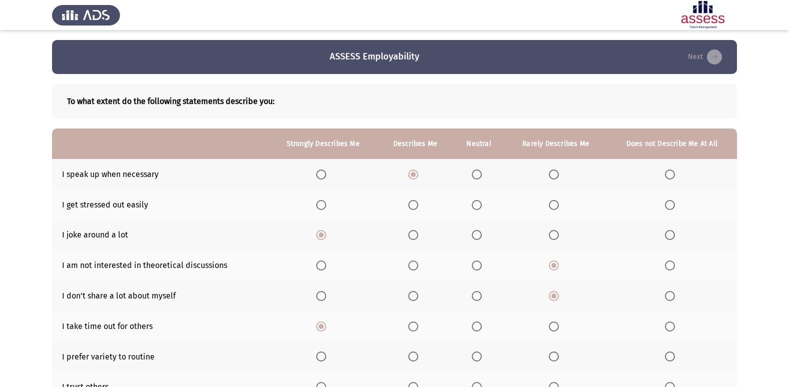
click at [414, 205] on span "Select an option" at bounding box center [414, 205] width 0 height 0
click at [414, 205] on input "Select an option" at bounding box center [414, 205] width 10 height 10
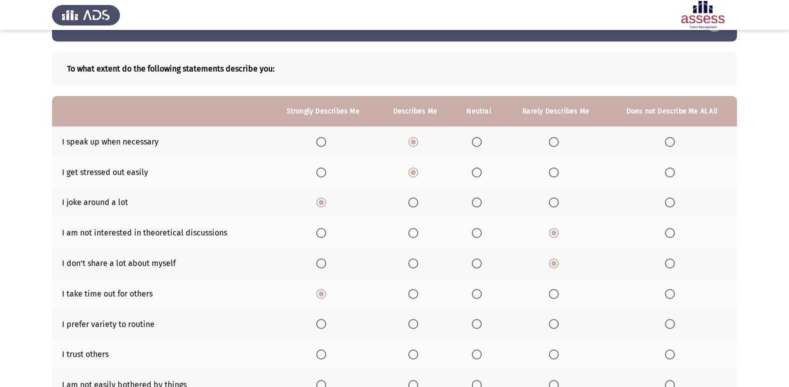
scroll to position [50, 0]
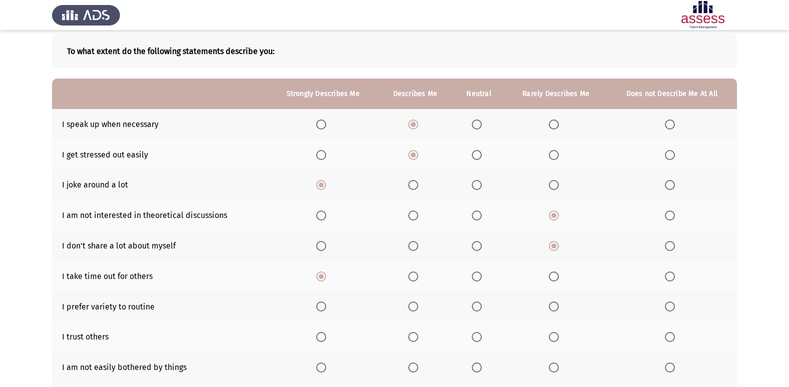
click at [322, 307] on span "Select an option" at bounding box center [321, 307] width 10 height 10
click at [322, 307] on input "Select an option" at bounding box center [321, 307] width 10 height 10
click at [551, 334] on span "Select an option" at bounding box center [554, 337] width 10 height 10
click at [551, 334] on input "Select an option" at bounding box center [554, 337] width 10 height 10
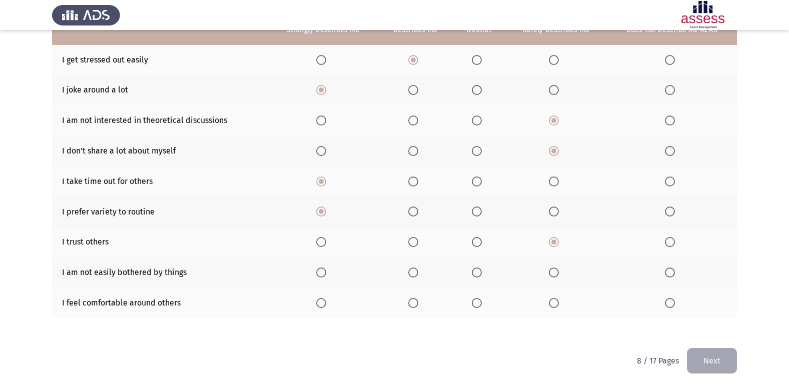
scroll to position [146, 0]
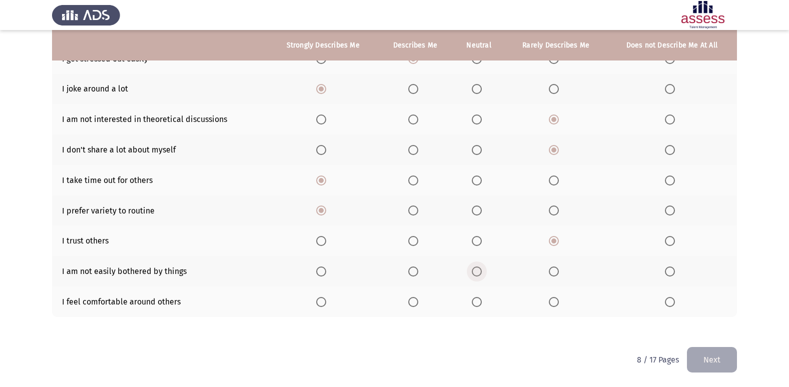
click at [477, 270] on span "Select an option" at bounding box center [477, 272] width 10 height 10
click at [477, 270] on input "Select an option" at bounding box center [477, 272] width 10 height 10
click at [478, 304] on span "Select an option" at bounding box center [477, 302] width 10 height 10
click at [478, 304] on input "Select an option" at bounding box center [477, 302] width 10 height 10
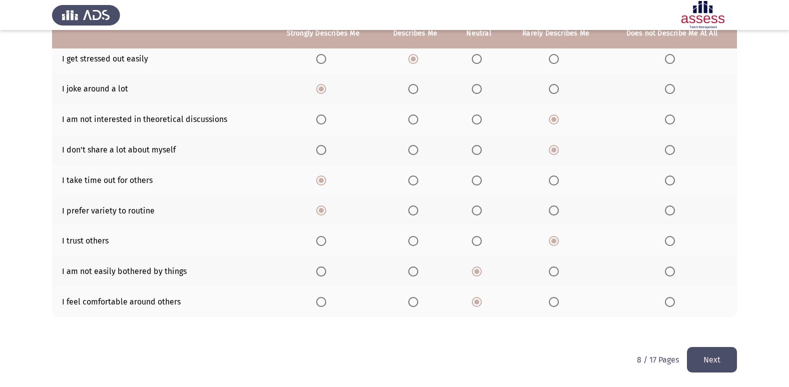
scroll to position [96, 0]
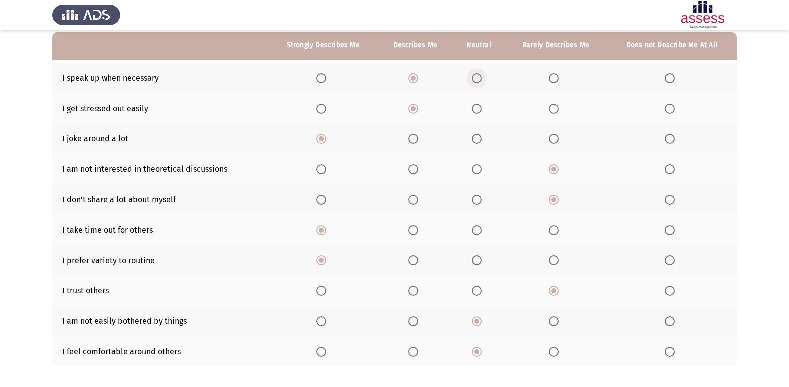
click at [486, 78] on label "Select an option" at bounding box center [479, 79] width 14 height 10
click at [482, 78] on input "Select an option" at bounding box center [477, 79] width 10 height 10
click at [417, 75] on span "Select an option" at bounding box center [414, 79] width 10 height 10
click at [417, 75] on input "Select an option" at bounding box center [414, 79] width 10 height 10
click at [409, 137] on th at bounding box center [415, 139] width 75 height 31
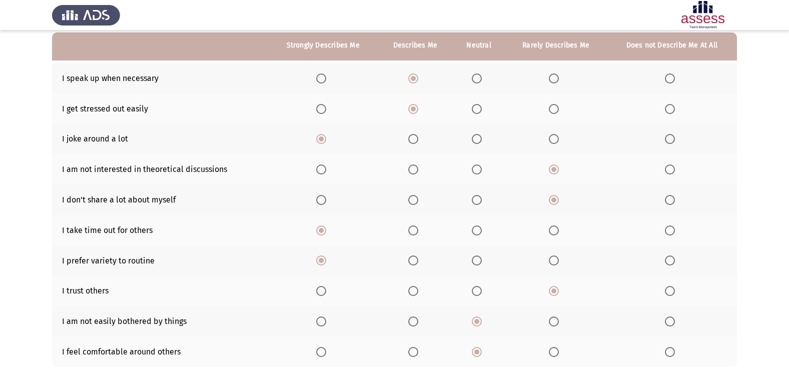
click at [413, 138] on span "Select an option" at bounding box center [414, 139] width 10 height 10
click at [413, 138] on input "Select an option" at bounding box center [414, 139] width 10 height 10
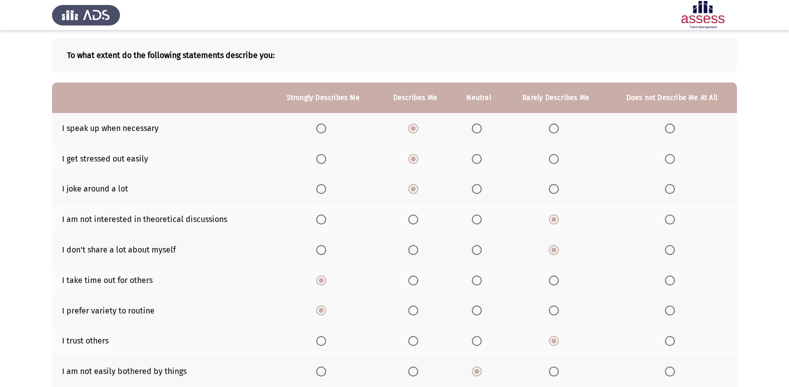
scroll to position [146, 0]
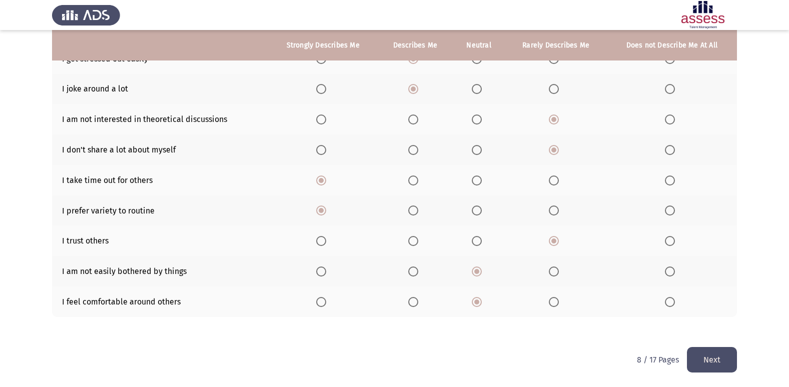
click at [718, 366] on button "Next" at bounding box center [712, 360] width 50 height 26
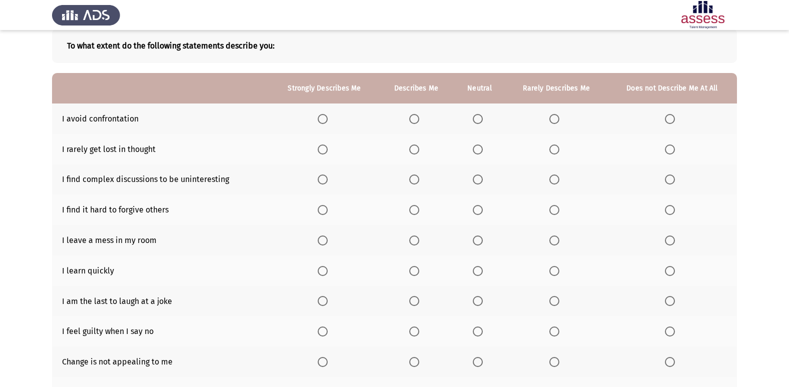
scroll to position [0, 0]
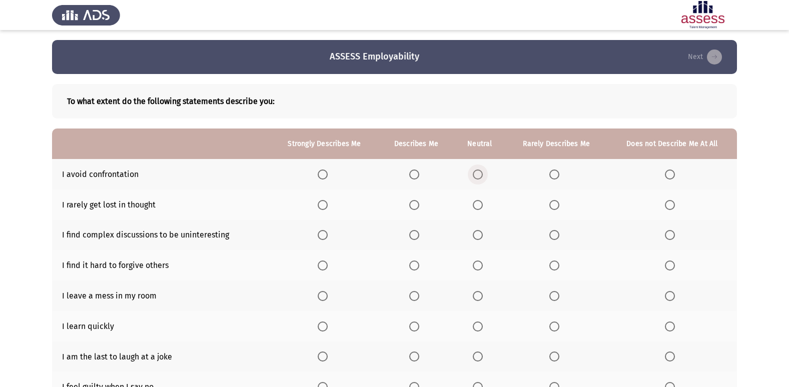
click at [478, 176] on span "Select an option" at bounding box center [478, 175] width 10 height 10
click at [478, 176] on input "Select an option" at bounding box center [478, 175] width 10 height 10
click at [479, 240] on span "Select an option" at bounding box center [478, 235] width 10 height 10
click at [479, 240] on input "Select an option" at bounding box center [478, 235] width 10 height 10
click at [554, 266] on span "Select an option" at bounding box center [555, 266] width 10 height 10
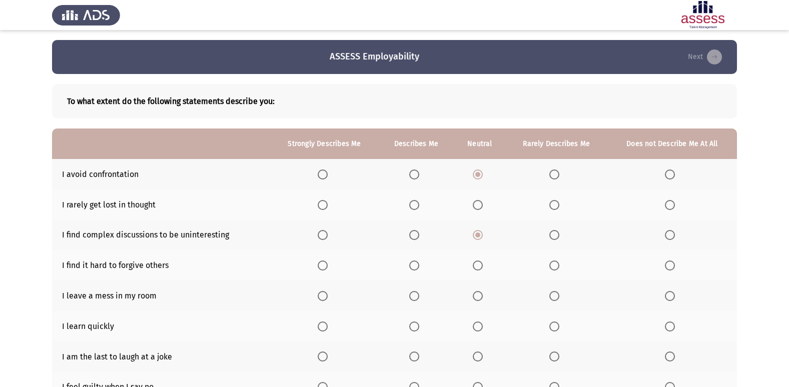
click at [554, 266] on input "Select an option" at bounding box center [555, 266] width 10 height 10
click at [672, 293] on span "Select an option" at bounding box center [670, 296] width 10 height 10
click at [672, 293] on input "Select an option" at bounding box center [670, 296] width 10 height 10
click at [410, 329] on th at bounding box center [416, 326] width 75 height 31
click at [418, 322] on span "Select an option" at bounding box center [415, 327] width 10 height 10
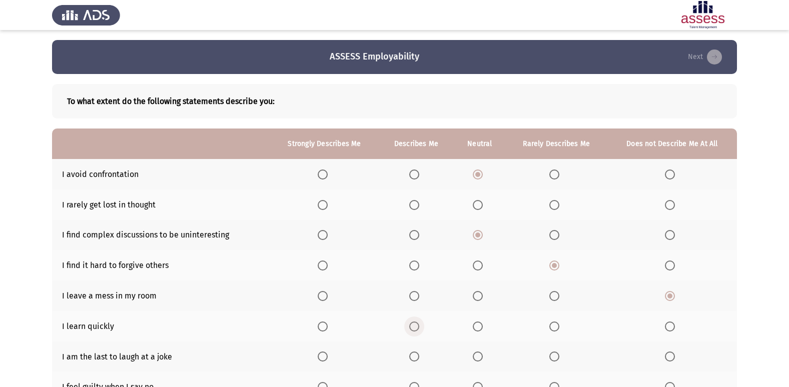
click at [418, 322] on input "Select an option" at bounding box center [415, 327] width 10 height 10
click at [482, 202] on span "Select an option" at bounding box center [478, 205] width 10 height 10
click at [482, 202] on input "Select an option" at bounding box center [478, 205] width 10 height 10
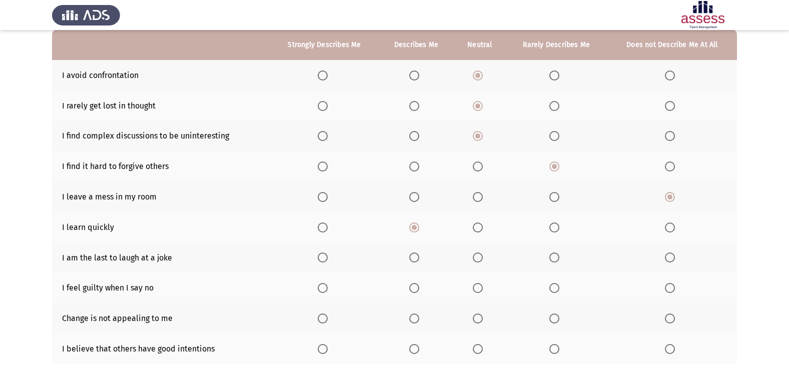
scroll to position [100, 0]
click at [675, 258] on span "Select an option" at bounding box center [670, 257] width 10 height 10
click at [675, 258] on input "Select an option" at bounding box center [670, 257] width 10 height 10
click at [416, 289] on span "Select an option" at bounding box center [415, 287] width 10 height 10
click at [416, 289] on input "Select an option" at bounding box center [415, 287] width 10 height 10
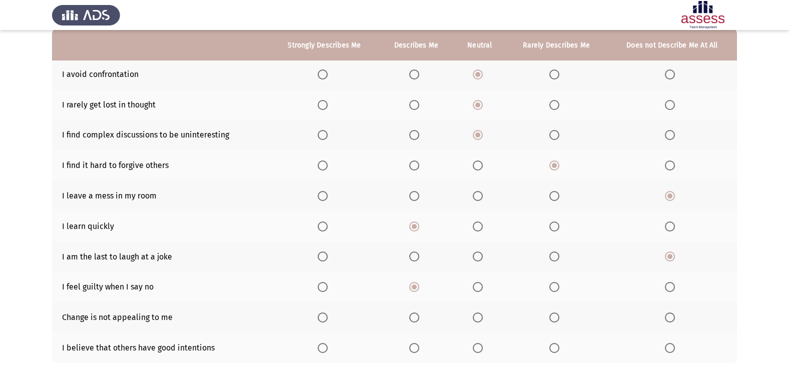
click at [668, 319] on span "Select an option" at bounding box center [670, 318] width 10 height 10
click at [668, 319] on input "Select an option" at bounding box center [670, 318] width 10 height 10
click at [552, 346] on span "Select an option" at bounding box center [555, 348] width 10 height 10
click at [552, 346] on input "Select an option" at bounding box center [555, 348] width 10 height 10
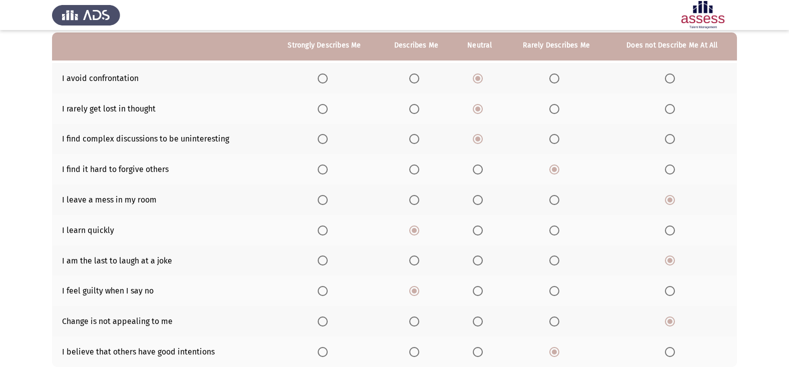
scroll to position [146, 0]
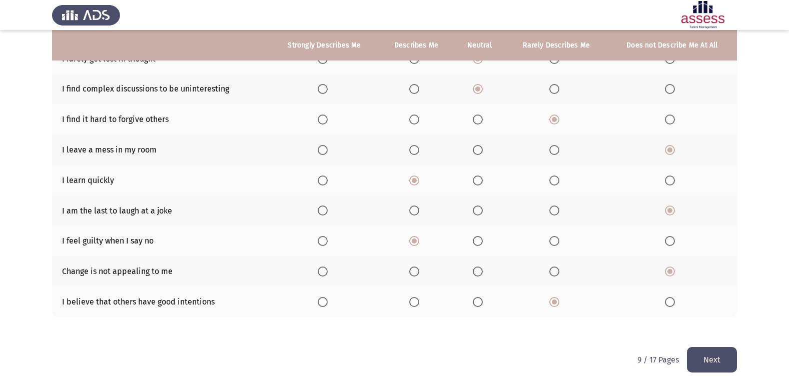
click at [699, 362] on button "Next" at bounding box center [712, 360] width 50 height 26
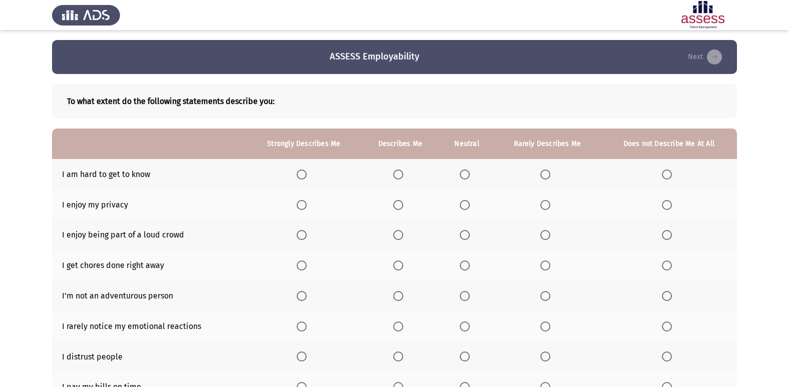
click at [665, 173] on span "Select an option" at bounding box center [667, 175] width 10 height 10
click at [665, 173] on input "Select an option" at bounding box center [667, 175] width 10 height 10
click at [467, 209] on span "Select an option" at bounding box center [465, 205] width 10 height 10
click at [467, 209] on input "Select an option" at bounding box center [465, 205] width 10 height 10
click at [396, 235] on span "Select an option" at bounding box center [398, 235] width 10 height 10
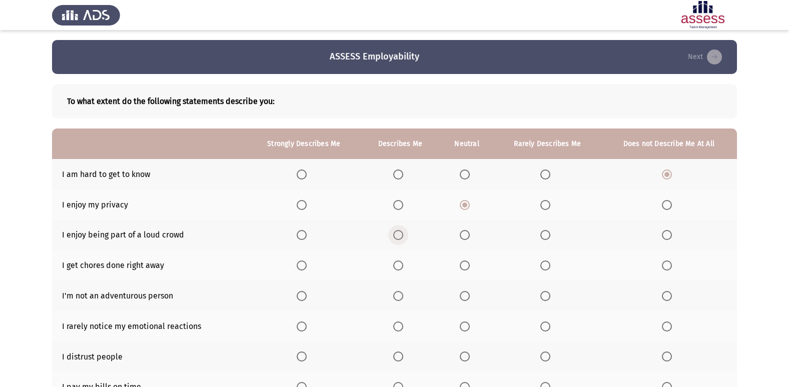
click at [396, 235] on input "Select an option" at bounding box center [398, 235] width 10 height 10
click at [398, 267] on span "Select an option" at bounding box center [398, 266] width 10 height 10
click at [398, 267] on input "Select an option" at bounding box center [398, 266] width 10 height 10
click at [673, 296] on label "Select an option" at bounding box center [669, 296] width 14 height 10
click at [672, 296] on input "Select an option" at bounding box center [667, 296] width 10 height 10
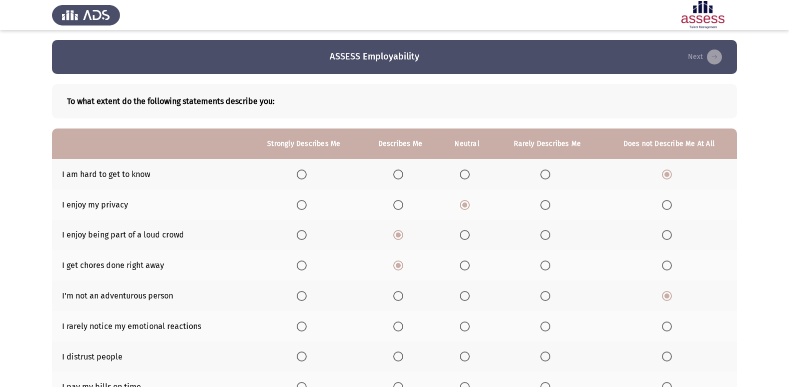
click at [666, 322] on span "Select an option" at bounding box center [667, 327] width 10 height 10
click at [666, 322] on input "Select an option" at bounding box center [667, 327] width 10 height 10
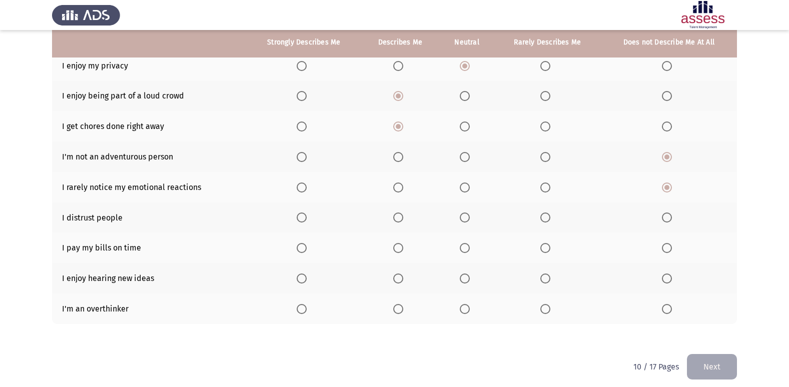
scroll to position [146, 0]
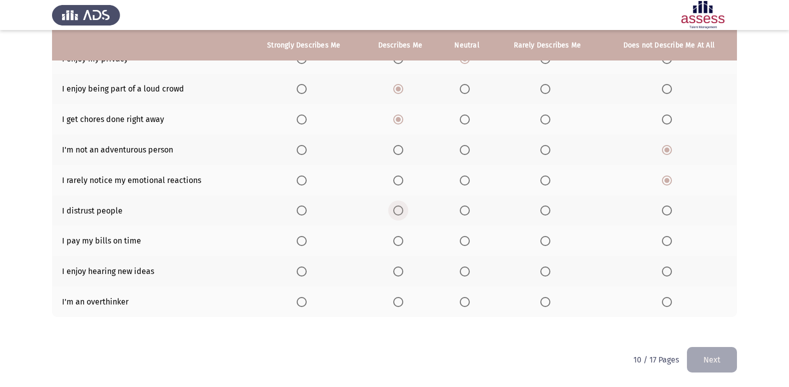
click at [397, 208] on span "Select an option" at bounding box center [398, 211] width 10 height 10
click at [397, 208] on input "Select an option" at bounding box center [398, 211] width 10 height 10
click at [298, 237] on span "Select an option" at bounding box center [302, 241] width 10 height 10
click at [298, 237] on input "Select an option" at bounding box center [302, 241] width 10 height 10
click at [403, 246] on span "Select an option" at bounding box center [398, 241] width 10 height 10
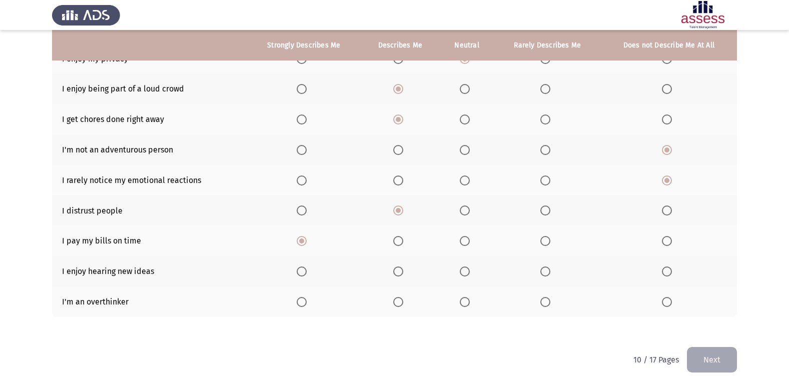
click at [403, 246] on input "Select an option" at bounding box center [398, 241] width 10 height 10
click at [303, 268] on span "Select an option" at bounding box center [302, 272] width 10 height 10
click at [303, 268] on input "Select an option" at bounding box center [302, 272] width 10 height 10
drag, startPoint x: 297, startPoint y: 305, endPoint x: 296, endPoint y: 315, distance: 9.5
click at [296, 306] on th at bounding box center [304, 302] width 114 height 31
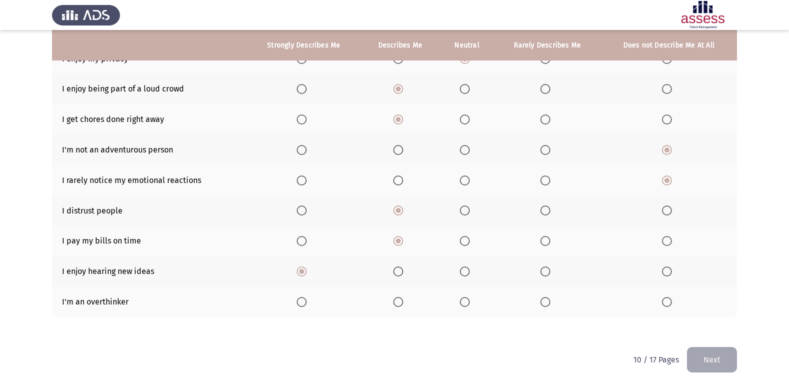
click at [305, 305] on span "Select an option" at bounding box center [302, 302] width 10 height 10
click at [305, 305] on input "Select an option" at bounding box center [302, 302] width 10 height 10
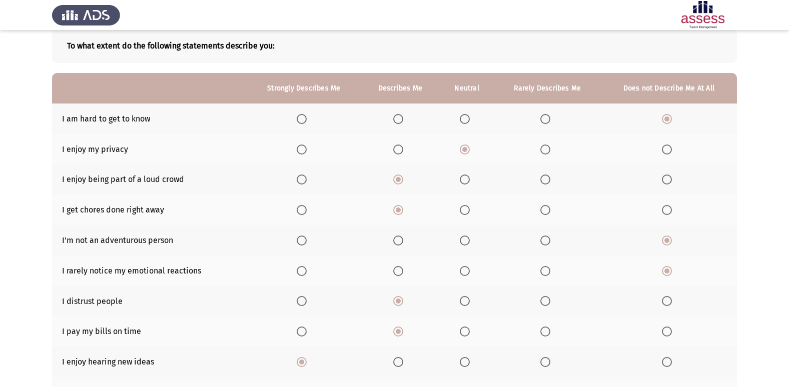
scroll to position [61, 0]
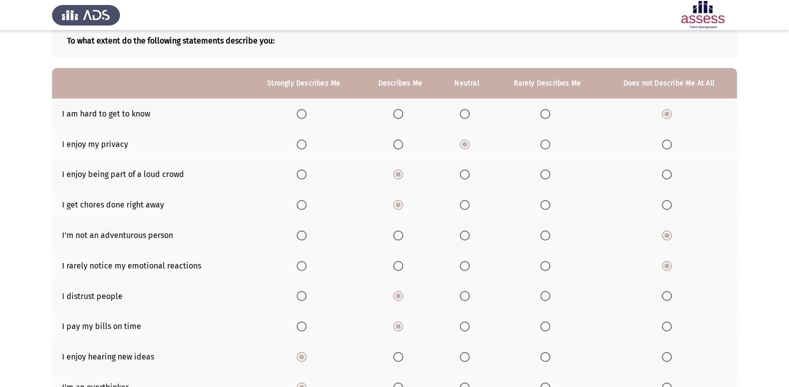
click at [544, 119] on th at bounding box center [548, 114] width 107 height 31
click at [544, 113] on span "Select an option" at bounding box center [546, 114] width 10 height 10
click at [544, 113] on input "Select an option" at bounding box center [546, 114] width 10 height 10
click at [390, 145] on th at bounding box center [400, 144] width 79 height 31
click at [394, 144] on span "Select an option" at bounding box center [398, 145] width 10 height 10
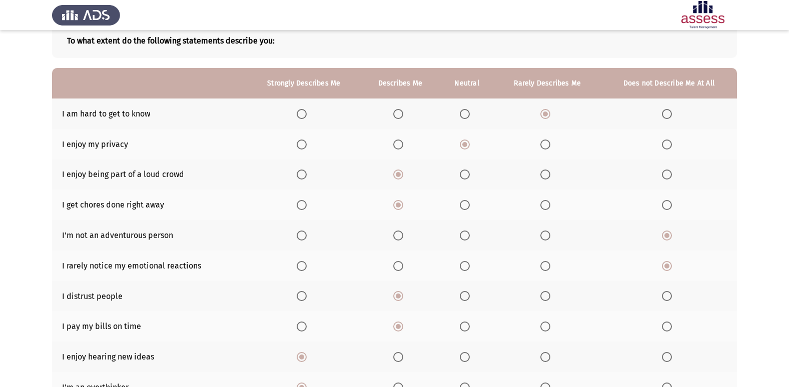
click at [394, 144] on input "Select an option" at bounding box center [398, 145] width 10 height 10
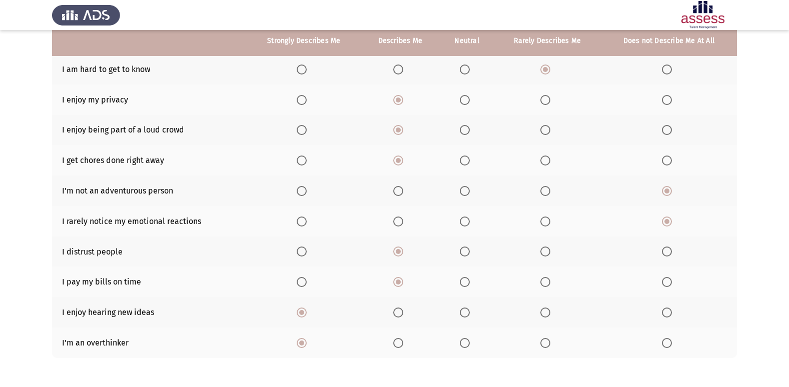
scroll to position [146, 0]
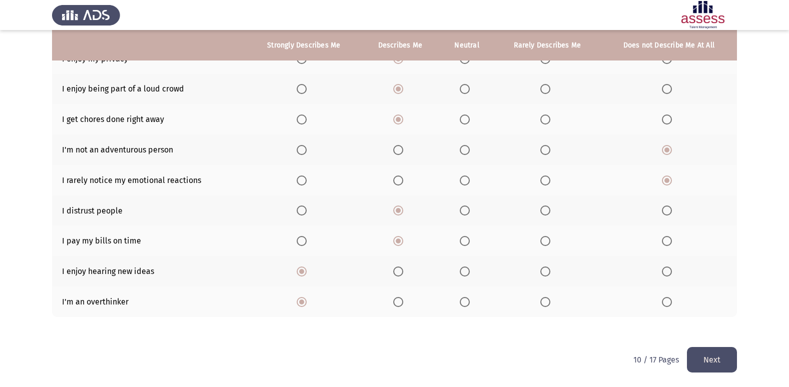
click at [695, 348] on button "Next" at bounding box center [712, 360] width 50 height 26
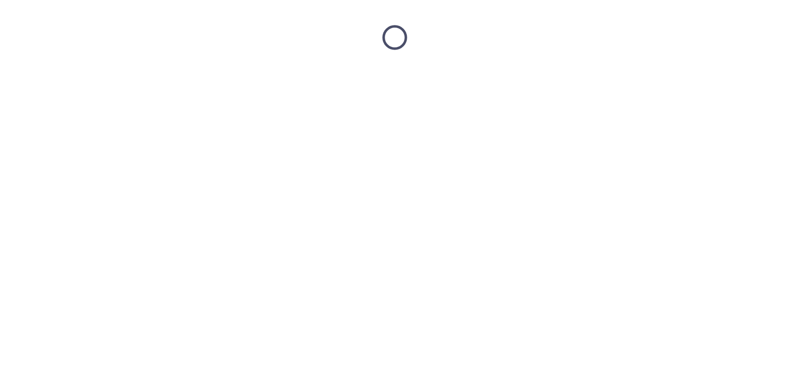
scroll to position [0, 0]
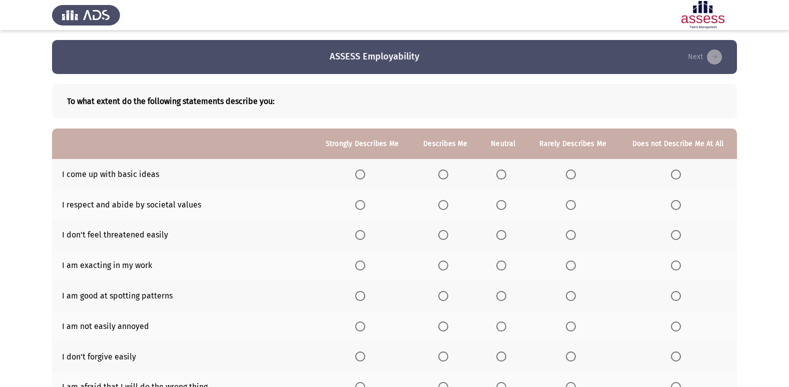
click at [674, 170] on span "Select an option" at bounding box center [676, 175] width 10 height 10
click at [674, 170] on input "Select an option" at bounding box center [676, 175] width 10 height 10
click at [357, 203] on span "Select an option" at bounding box center [360, 205] width 10 height 10
click at [357, 203] on input "Select an option" at bounding box center [360, 205] width 10 height 10
click at [574, 230] on mat-radio-button "Select an option" at bounding box center [573, 235] width 14 height 11
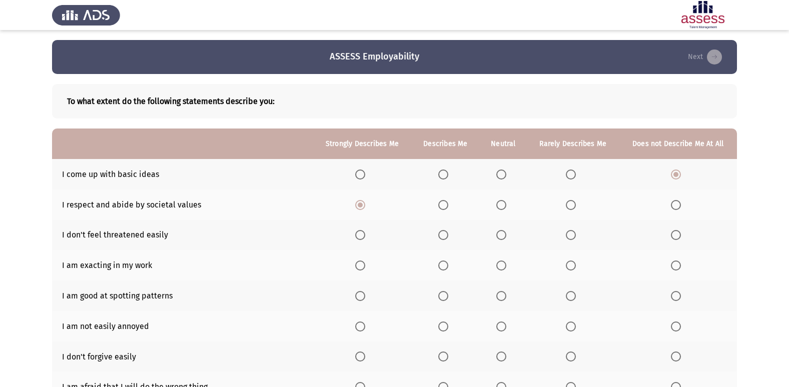
click at [572, 234] on span "Select an option" at bounding box center [571, 235] width 10 height 10
click at [572, 234] on input "Select an option" at bounding box center [571, 235] width 10 height 10
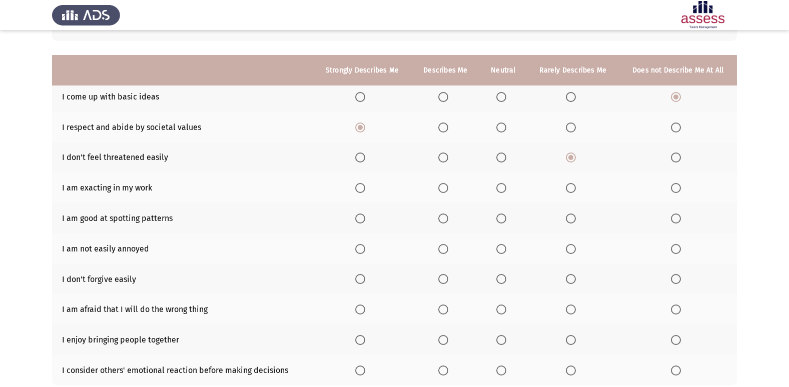
scroll to position [103, 0]
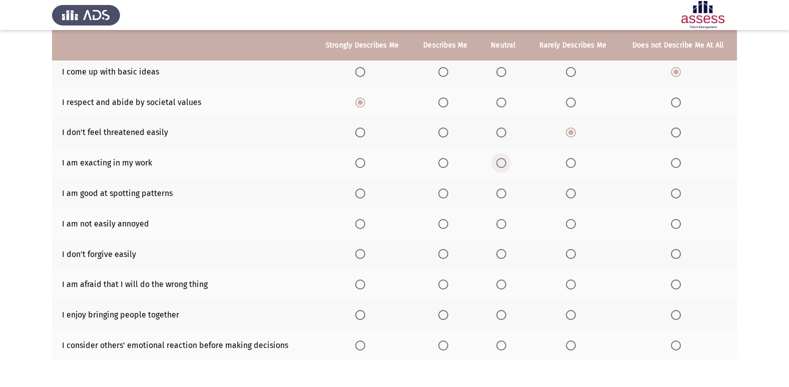
click at [507, 166] on span "Select an option" at bounding box center [502, 163] width 10 height 10
click at [507, 166] on input "Select an option" at bounding box center [502, 163] width 10 height 10
click at [360, 194] on span "Select an option" at bounding box center [360, 194] width 10 height 10
click at [360, 194] on input "Select an option" at bounding box center [360, 194] width 10 height 10
click at [497, 228] on th at bounding box center [504, 224] width 48 height 31
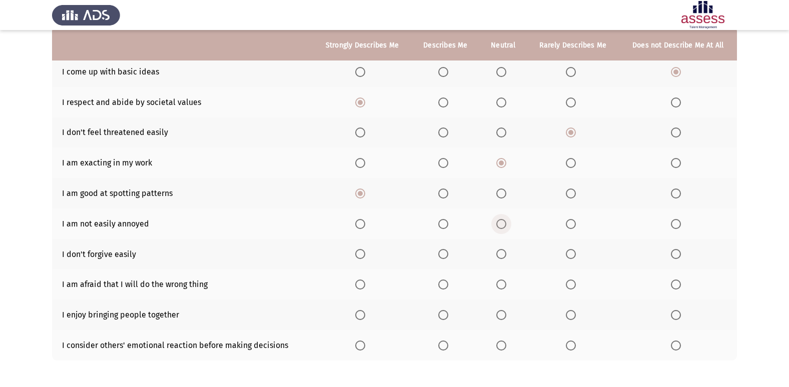
click at [499, 226] on span "Select an option" at bounding box center [502, 224] width 10 height 10
click at [499, 226] on input "Select an option" at bounding box center [502, 224] width 10 height 10
click at [497, 255] on span "Select an option" at bounding box center [502, 254] width 10 height 10
click at [497, 255] on input "Select an option" at bounding box center [502, 254] width 10 height 10
click at [573, 255] on span "Select an option" at bounding box center [571, 254] width 10 height 10
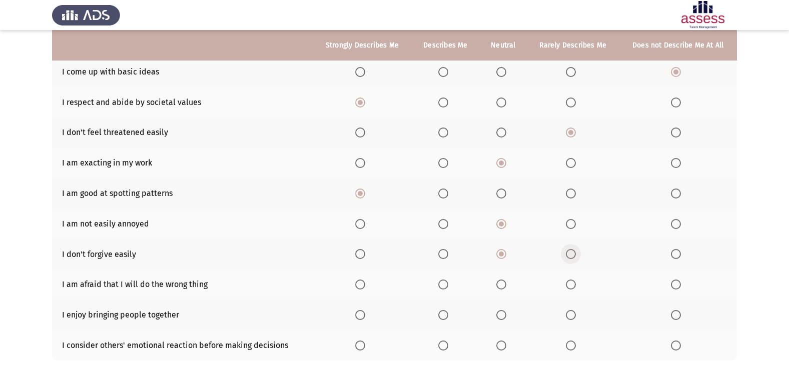
click at [573, 255] on input "Select an option" at bounding box center [571, 254] width 10 height 10
click at [448, 285] on span "Select an option" at bounding box center [444, 285] width 10 height 10
click at [448, 285] on input "Select an option" at bounding box center [444, 285] width 10 height 10
click at [445, 314] on span "Select an option" at bounding box center [444, 315] width 10 height 10
click at [445, 314] on input "Select an option" at bounding box center [444, 315] width 10 height 10
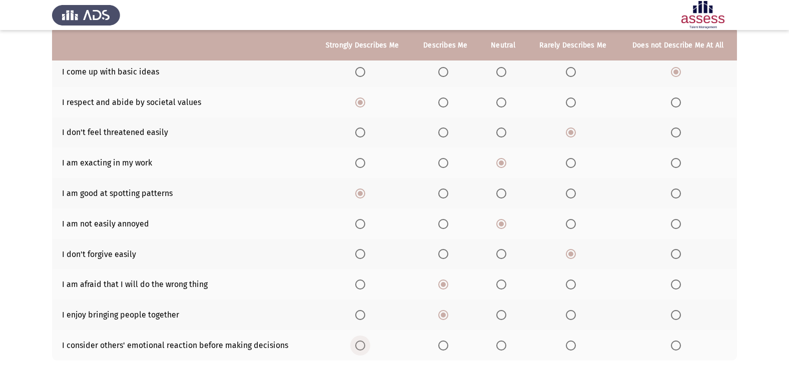
click at [365, 348] on span "Select an option" at bounding box center [360, 346] width 10 height 10
click at [365, 348] on input "Select an option" at bounding box center [360, 346] width 10 height 10
click at [677, 252] on span "Select an option" at bounding box center [676, 254] width 10 height 10
click at [677, 252] on input "Select an option" at bounding box center [676, 254] width 10 height 10
click at [573, 259] on span "Select an option" at bounding box center [571, 254] width 10 height 10
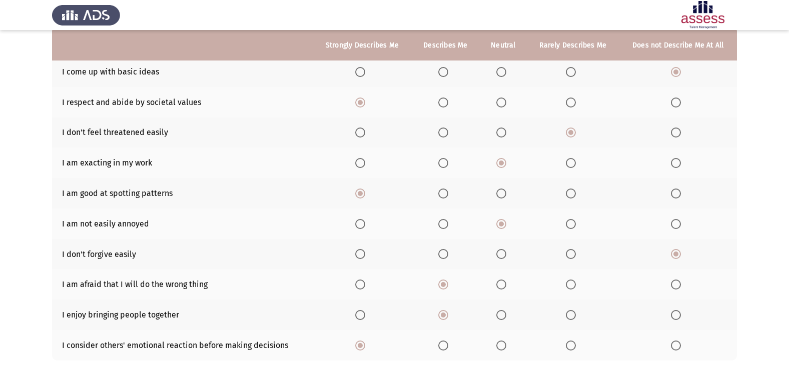
click at [573, 259] on input "Select an option" at bounding box center [571, 254] width 10 height 10
click at [444, 100] on span "Select an option" at bounding box center [444, 103] width 10 height 10
click at [444, 100] on input "Select an option" at bounding box center [444, 103] width 10 height 10
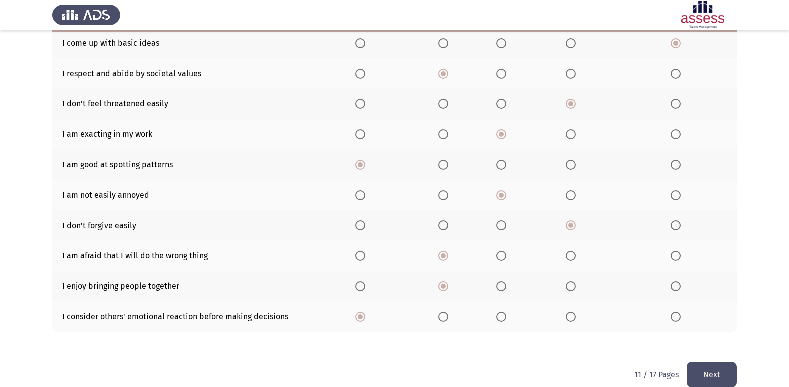
scroll to position [146, 0]
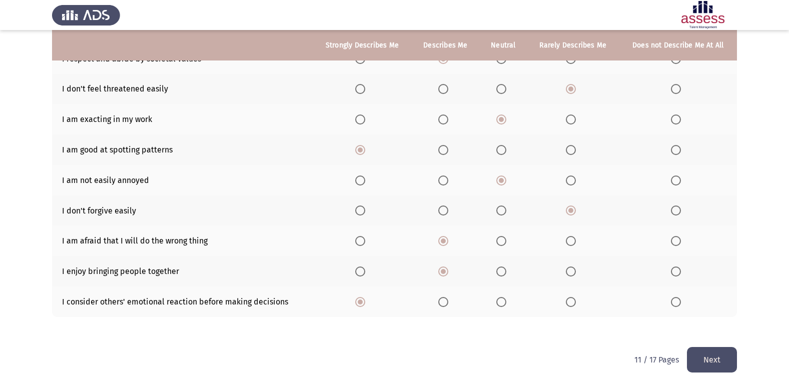
click at [715, 358] on button "Next" at bounding box center [712, 360] width 50 height 26
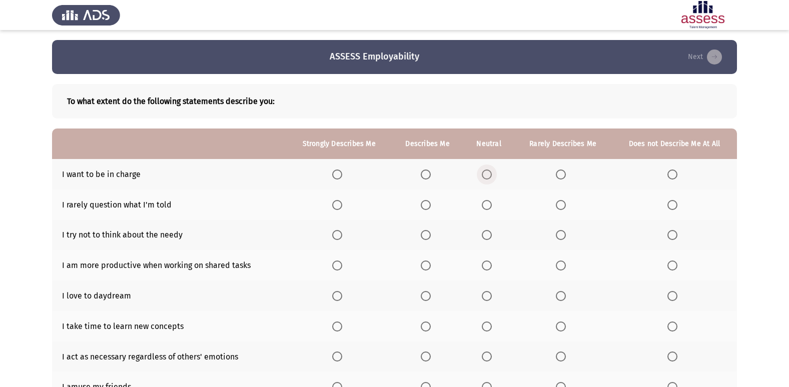
click at [485, 170] on span "Select an option" at bounding box center [487, 175] width 10 height 10
click at [485, 170] on input "Select an option" at bounding box center [487, 175] width 10 height 10
click at [426, 175] on span "Select an option" at bounding box center [426, 175] width 10 height 10
click at [426, 175] on input "Select an option" at bounding box center [426, 175] width 10 height 10
click at [488, 174] on span "Select an option" at bounding box center [487, 175] width 10 height 10
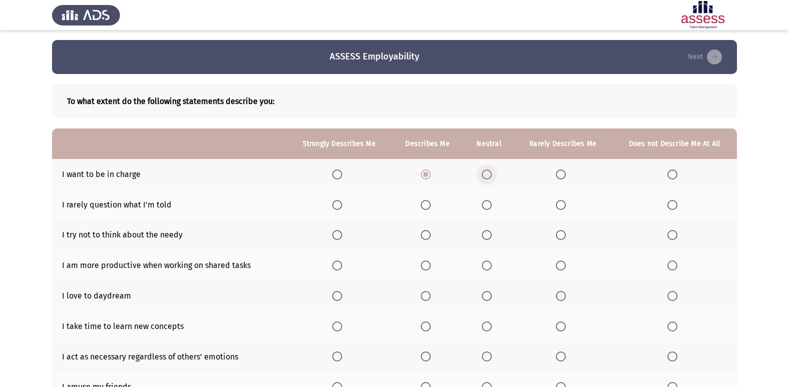
click at [488, 174] on input "Select an option" at bounding box center [487, 175] width 10 height 10
click at [565, 208] on span "Select an option" at bounding box center [561, 205] width 10 height 10
click at [565, 208] on input "Select an option" at bounding box center [561, 205] width 10 height 10
click at [675, 235] on span "Select an option" at bounding box center [673, 235] width 10 height 10
click at [675, 235] on input "Select an option" at bounding box center [673, 235] width 10 height 10
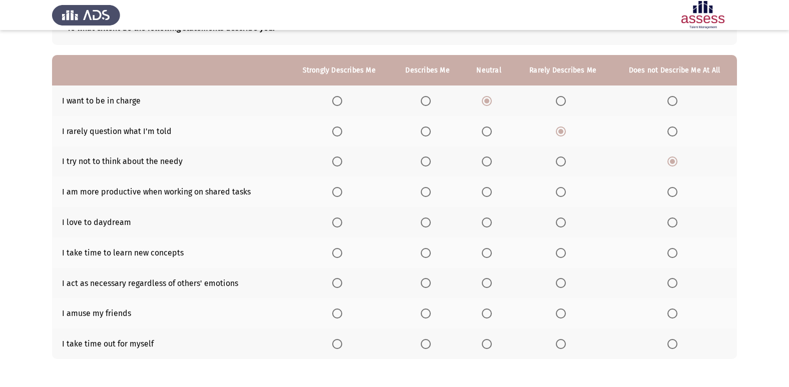
scroll to position [75, 0]
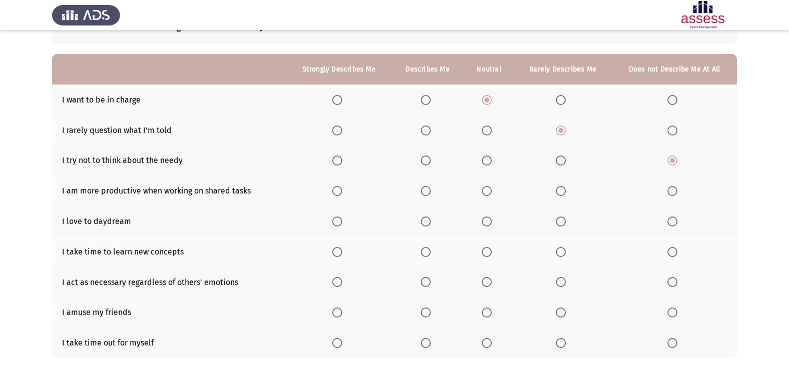
click at [335, 190] on span "Select an option" at bounding box center [337, 191] width 10 height 10
click at [335, 190] on input "Select an option" at bounding box center [337, 191] width 10 height 10
click at [488, 219] on span "Select an option" at bounding box center [487, 222] width 10 height 10
click at [488, 219] on input "Select an option" at bounding box center [487, 222] width 10 height 10
click at [560, 252] on span "Select an option" at bounding box center [561, 252] width 10 height 10
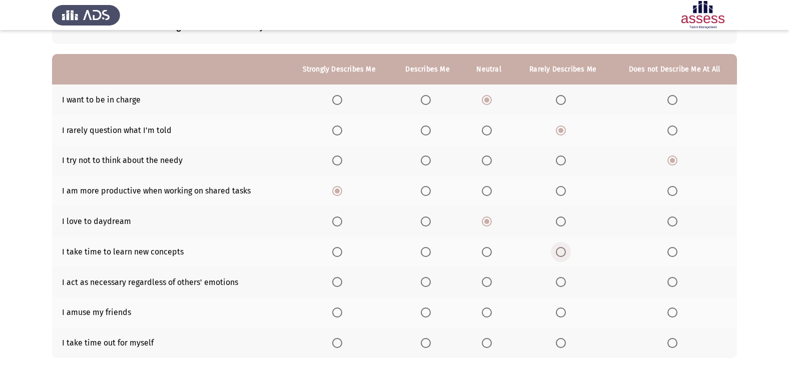
click at [560, 252] on input "Select an option" at bounding box center [561, 252] width 10 height 10
click at [489, 278] on span "Select an option" at bounding box center [487, 282] width 10 height 10
click at [489, 278] on input "Select an option" at bounding box center [487, 282] width 10 height 10
click at [426, 310] on span "Select an option" at bounding box center [426, 313] width 10 height 10
click at [426, 310] on input "Select an option" at bounding box center [426, 313] width 10 height 10
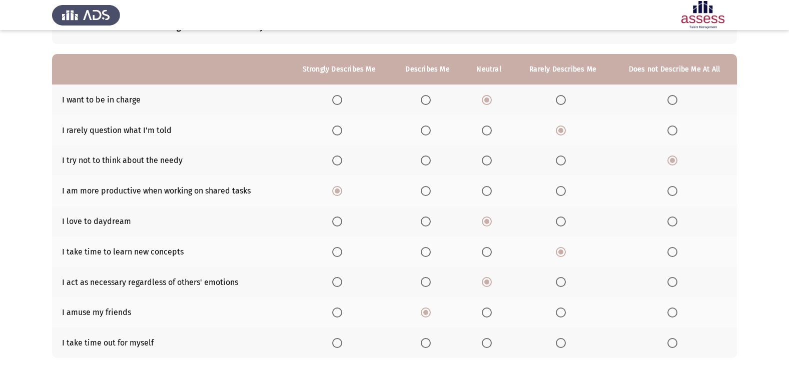
click at [435, 345] on label "Select an option" at bounding box center [428, 343] width 14 height 10
click at [431, 345] on input "Select an option" at bounding box center [426, 343] width 10 height 10
click at [431, 192] on span "Select an option" at bounding box center [426, 191] width 10 height 10
click at [431, 192] on input "Select an option" at bounding box center [426, 191] width 10 height 10
click at [336, 186] on mat-radio-button "Select an option" at bounding box center [339, 191] width 14 height 11
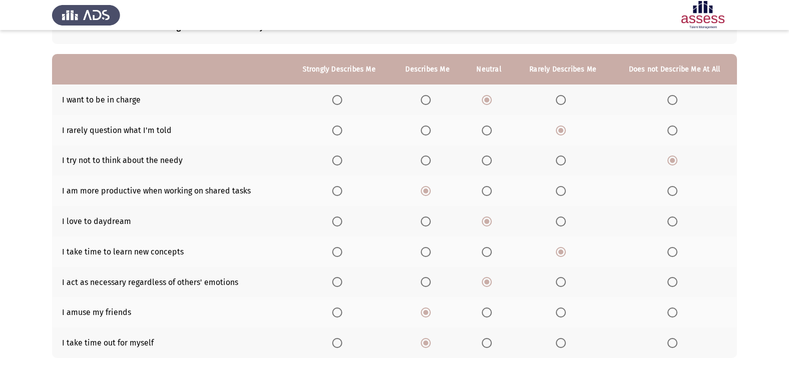
click at [425, 280] on span "Select an option" at bounding box center [426, 282] width 10 height 10
click at [425, 280] on input "Select an option" at bounding box center [426, 282] width 10 height 10
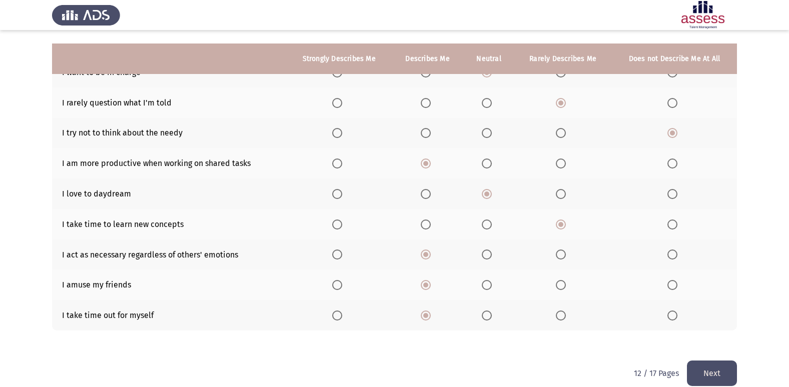
scroll to position [116, 0]
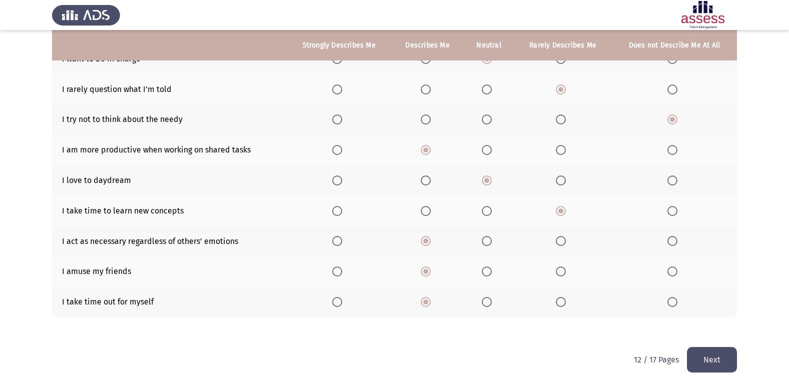
click at [702, 354] on button "Next" at bounding box center [712, 360] width 50 height 26
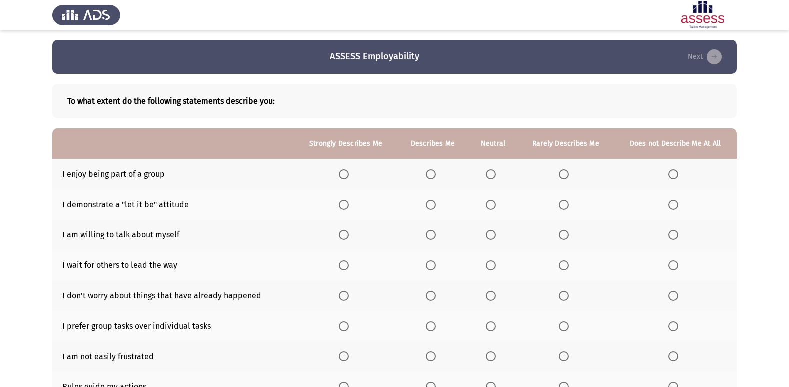
click at [429, 175] on span "Select an option" at bounding box center [431, 175] width 10 height 10
click at [429, 175] on input "Select an option" at bounding box center [431, 175] width 10 height 10
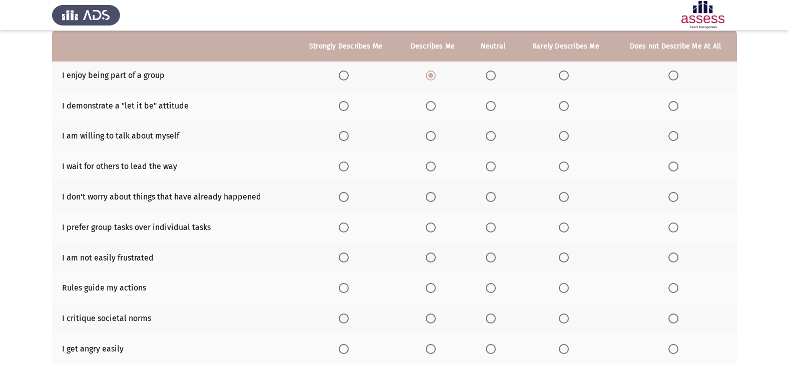
scroll to position [100, 0]
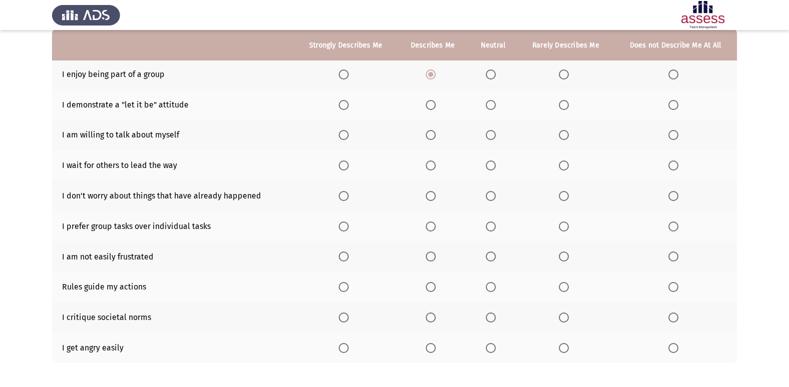
click at [560, 101] on span "Select an option" at bounding box center [564, 105] width 10 height 10
click at [560, 101] on input "Select an option" at bounding box center [564, 105] width 10 height 10
click at [428, 135] on span "Select an option" at bounding box center [431, 135] width 10 height 10
click at [428, 135] on input "Select an option" at bounding box center [431, 135] width 10 height 10
click at [495, 166] on span "Select an option" at bounding box center [491, 166] width 10 height 10
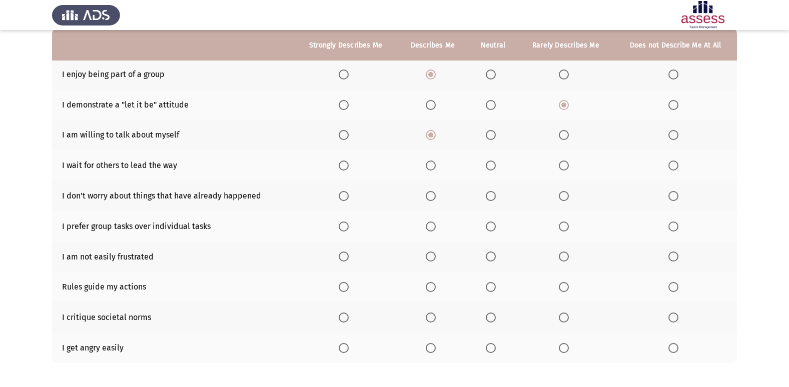
click at [495, 166] on input "Select an option" at bounding box center [491, 166] width 10 height 10
click at [673, 197] on span "Select an option" at bounding box center [674, 196] width 10 height 10
click at [673, 197] on input "Select an option" at bounding box center [674, 196] width 10 height 10
click at [488, 225] on span "Select an option" at bounding box center [491, 227] width 10 height 10
click at [488, 225] on input "Select an option" at bounding box center [491, 227] width 10 height 10
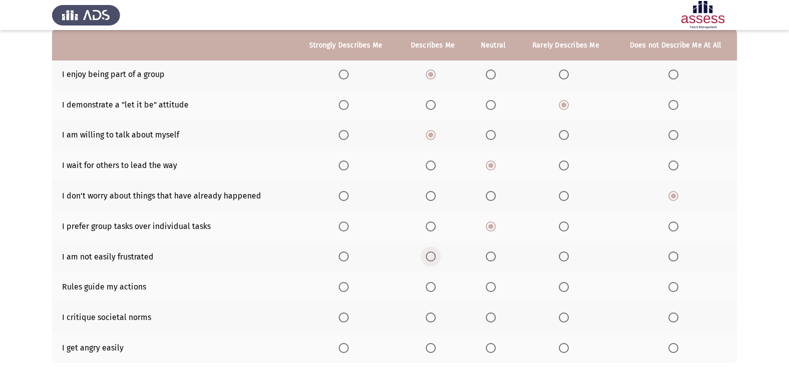
click at [433, 254] on span "Select an option" at bounding box center [431, 257] width 10 height 10
click at [433, 254] on input "Select an option" at bounding box center [431, 257] width 10 height 10
click at [488, 289] on span "Select an option" at bounding box center [491, 287] width 10 height 10
click at [488, 289] on input "Select an option" at bounding box center [491, 287] width 10 height 10
click at [430, 316] on span "Select an option" at bounding box center [431, 318] width 10 height 10
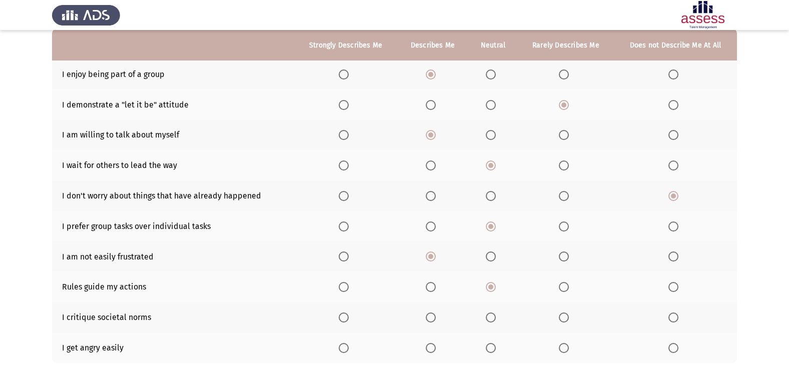
click at [430, 316] on input "Select an option" at bounding box center [431, 318] width 10 height 10
click at [565, 353] on span "Select an option" at bounding box center [564, 348] width 10 height 10
click at [565, 353] on input "Select an option" at bounding box center [564, 348] width 10 height 10
click at [494, 74] on span "Select an option" at bounding box center [491, 75] width 10 height 10
click at [494, 74] on input "Select an option" at bounding box center [491, 75] width 10 height 10
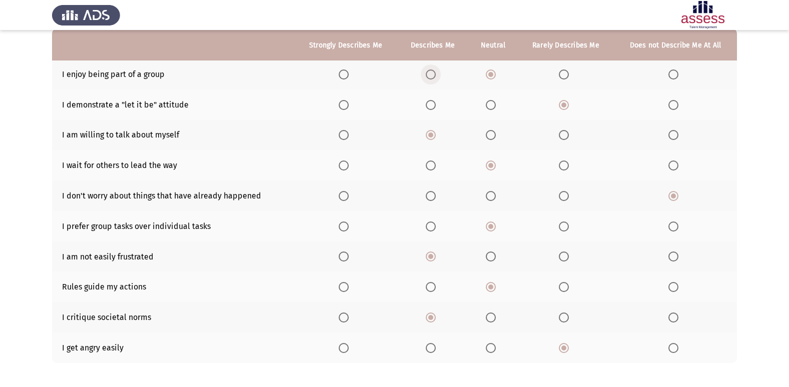
click at [434, 73] on span "Select an option" at bounding box center [431, 75] width 10 height 10
click at [434, 73] on input "Select an option" at bounding box center [431, 75] width 10 height 10
click at [487, 77] on th at bounding box center [494, 74] width 50 height 31
click at [492, 72] on span "Select an option" at bounding box center [491, 75] width 10 height 10
click at [492, 72] on input "Select an option" at bounding box center [491, 75] width 10 height 10
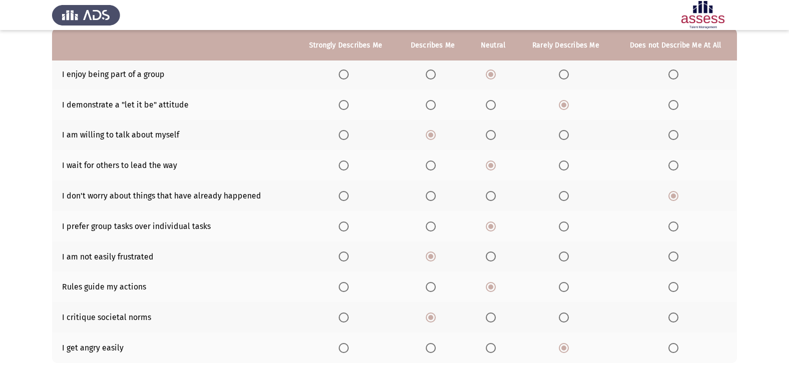
click at [431, 70] on span "Select an option" at bounding box center [431, 75] width 10 height 10
click at [431, 70] on input "Select an option" at bounding box center [431, 75] width 10 height 10
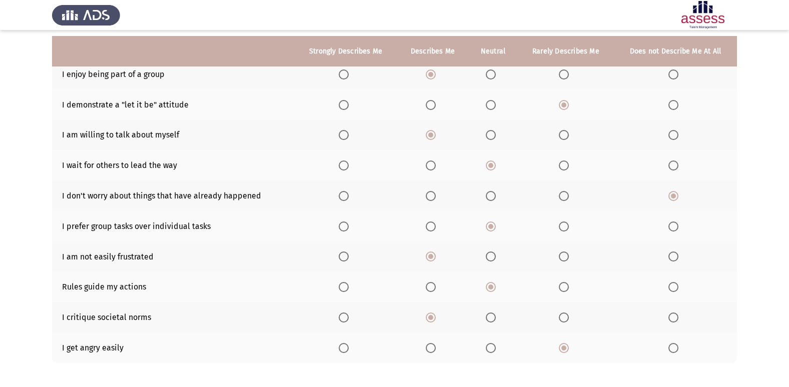
scroll to position [146, 0]
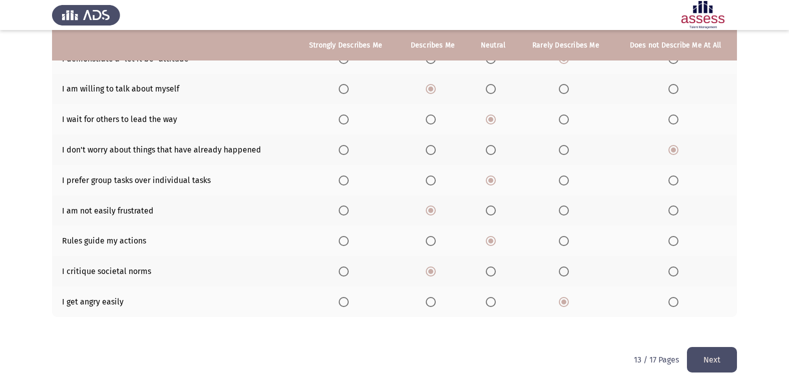
click at [725, 354] on button "Next" at bounding box center [712, 360] width 50 height 26
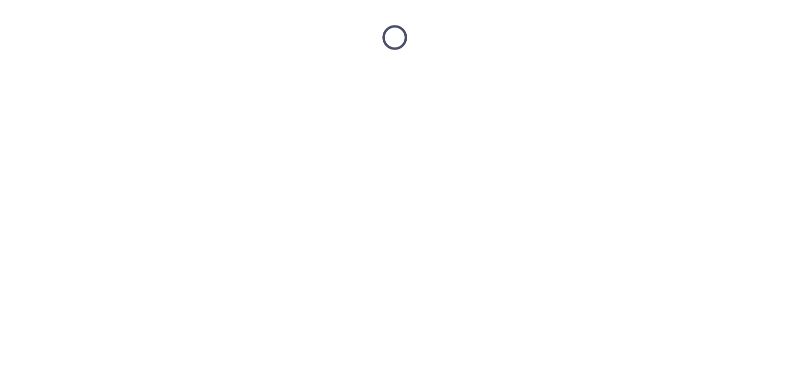
scroll to position [0, 0]
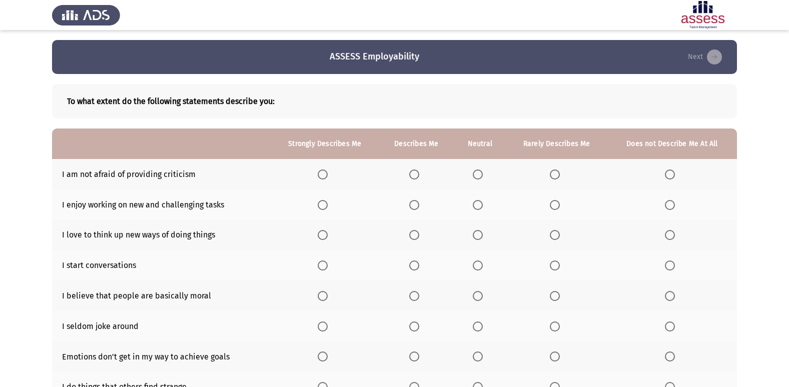
click at [416, 172] on span "Select an option" at bounding box center [415, 175] width 10 height 10
click at [416, 172] on input "Select an option" at bounding box center [415, 175] width 10 height 10
click at [417, 208] on span "Select an option" at bounding box center [415, 205] width 10 height 10
click at [417, 208] on input "Select an option" at bounding box center [415, 205] width 10 height 10
click at [321, 237] on span "Select an option" at bounding box center [323, 235] width 10 height 10
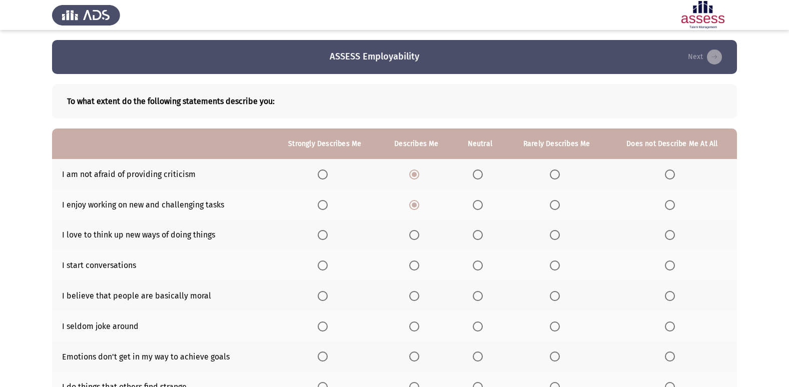
click at [321, 237] on input "Select an option" at bounding box center [323, 235] width 10 height 10
click at [412, 267] on span "Select an option" at bounding box center [415, 266] width 10 height 10
click at [412, 267] on input "Select an option" at bounding box center [415, 266] width 10 height 10
click at [477, 294] on span "Select an option" at bounding box center [478, 296] width 10 height 10
click at [477, 294] on input "Select an option" at bounding box center [478, 296] width 10 height 10
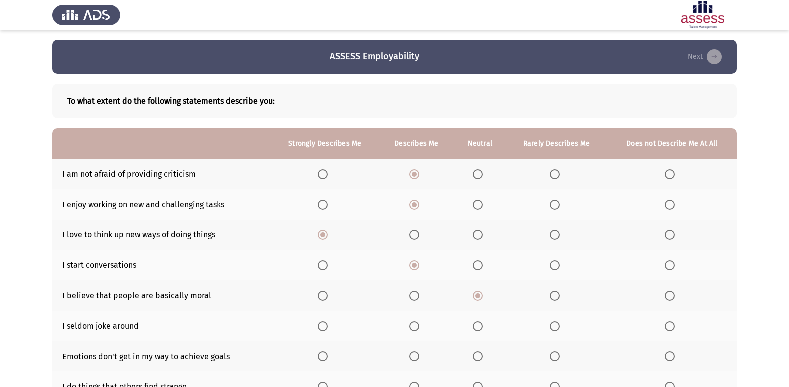
click at [313, 326] on th at bounding box center [325, 326] width 109 height 31
click at [324, 325] on span "Select an option" at bounding box center [323, 327] width 10 height 10
click at [324, 325] on input "Select an option" at bounding box center [323, 327] width 10 height 10
click at [413, 357] on span "Select an option" at bounding box center [415, 357] width 10 height 10
click at [413, 357] on input "Select an option" at bounding box center [415, 357] width 10 height 10
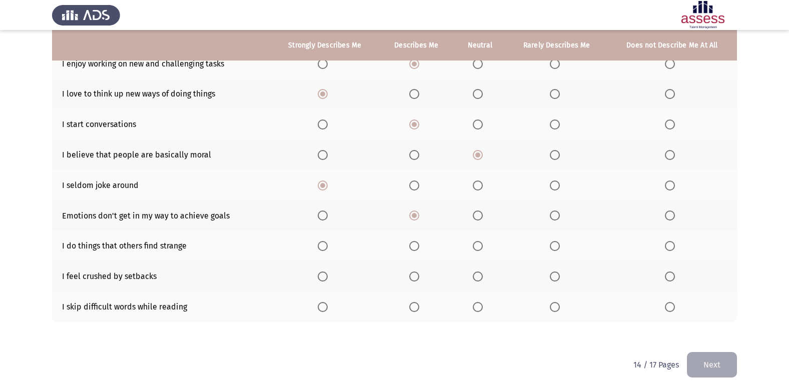
scroll to position [142, 0]
click at [479, 217] on span "Select an option" at bounding box center [478, 215] width 10 height 10
click at [479, 217] on input "Select an option" at bounding box center [478, 215] width 10 height 10
click at [417, 247] on span "Select an option" at bounding box center [415, 246] width 10 height 10
click at [417, 247] on input "Select an option" at bounding box center [415, 246] width 10 height 10
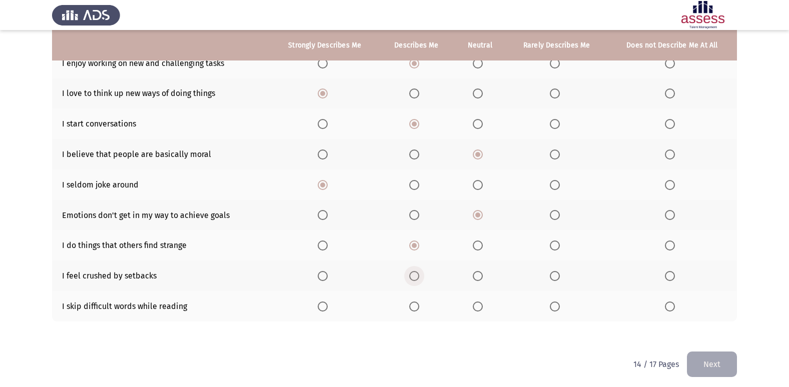
click at [414, 274] on span "Select an option" at bounding box center [415, 276] width 10 height 10
click at [414, 274] on input "Select an option" at bounding box center [415, 276] width 10 height 10
click at [670, 308] on span "Select an option" at bounding box center [670, 307] width 10 height 10
click at [670, 308] on input "Select an option" at bounding box center [670, 307] width 10 height 10
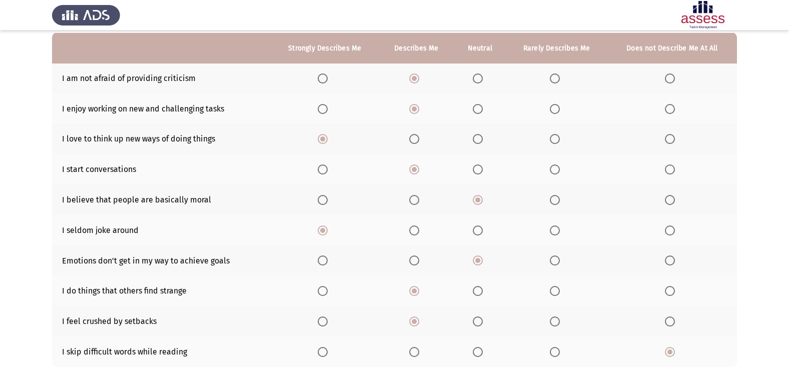
scroll to position [146, 0]
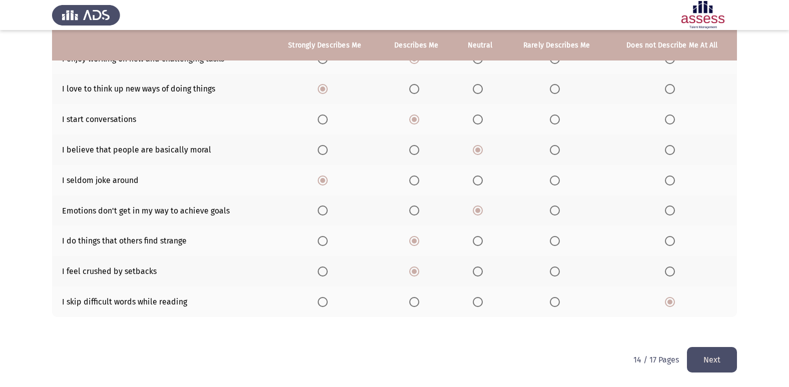
click at [726, 369] on button "Next" at bounding box center [712, 360] width 50 height 26
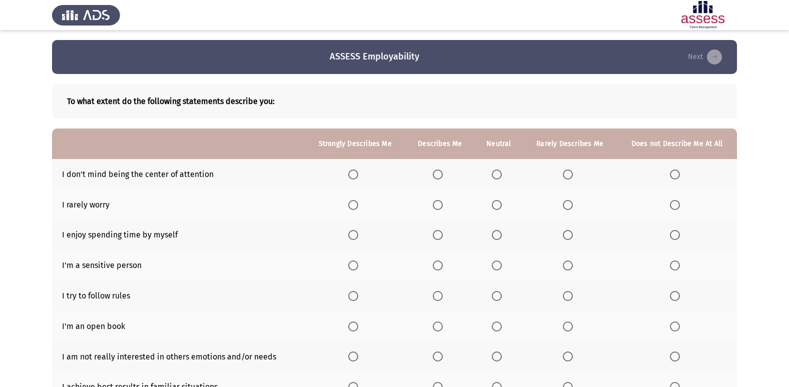
click at [497, 171] on span "Select an option" at bounding box center [497, 175] width 10 height 10
click at [497, 171] on input "Select an option" at bounding box center [497, 175] width 10 height 10
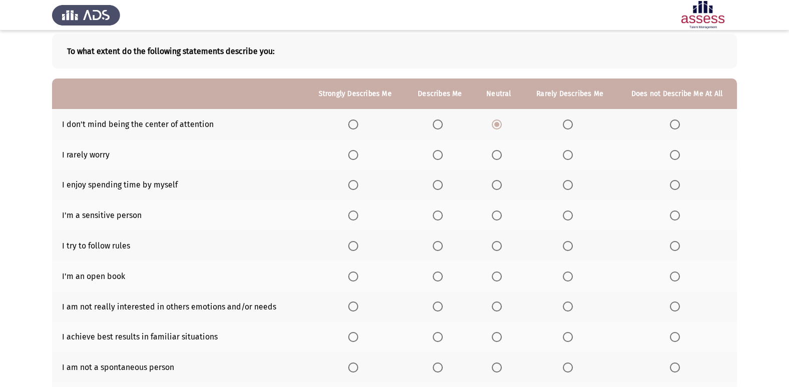
click at [574, 158] on label "Select an option" at bounding box center [570, 155] width 14 height 10
click at [573, 158] on input "Select an option" at bounding box center [568, 155] width 10 height 10
click at [496, 186] on span "Select an option" at bounding box center [497, 185] width 10 height 10
click at [496, 186] on input "Select an option" at bounding box center [497, 185] width 10 height 10
click at [442, 216] on span "Select an option" at bounding box center [438, 216] width 10 height 10
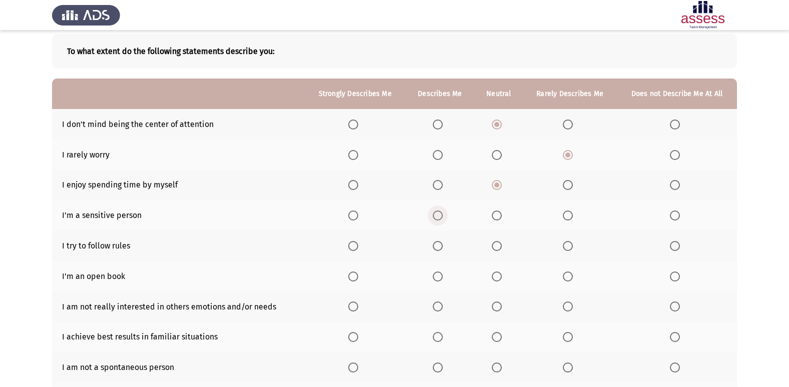
click at [442, 216] on input "Select an option" at bounding box center [438, 216] width 10 height 10
click at [433, 248] on th at bounding box center [441, 246] width 70 height 31
click at [440, 247] on span "Select an option" at bounding box center [438, 246] width 10 height 10
click at [440, 247] on input "Select an option" at bounding box center [438, 246] width 10 height 10
click at [502, 277] on span "Select an option" at bounding box center [497, 277] width 10 height 10
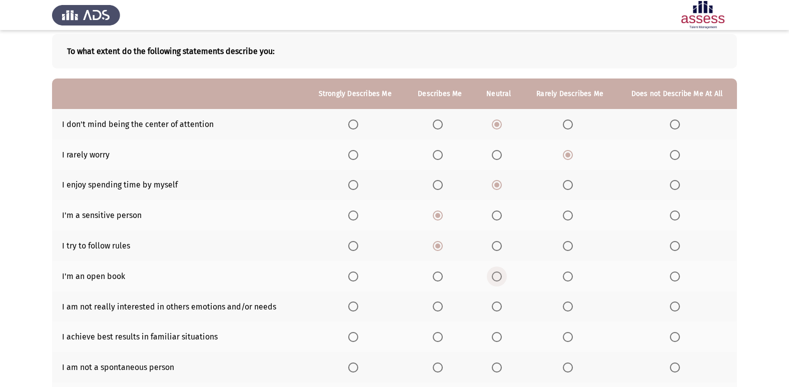
click at [502, 277] on input "Select an option" at bounding box center [497, 277] width 10 height 10
click at [679, 306] on span "Select an option" at bounding box center [675, 307] width 10 height 10
click at [679, 306] on input "Select an option" at bounding box center [675, 307] width 10 height 10
click at [497, 337] on span "Select an option" at bounding box center [497, 337] width 10 height 10
click at [497, 337] on input "Select an option" at bounding box center [497, 337] width 10 height 10
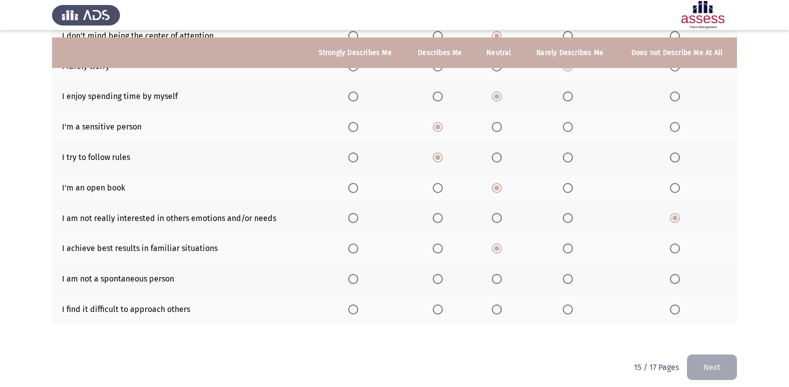
scroll to position [146, 0]
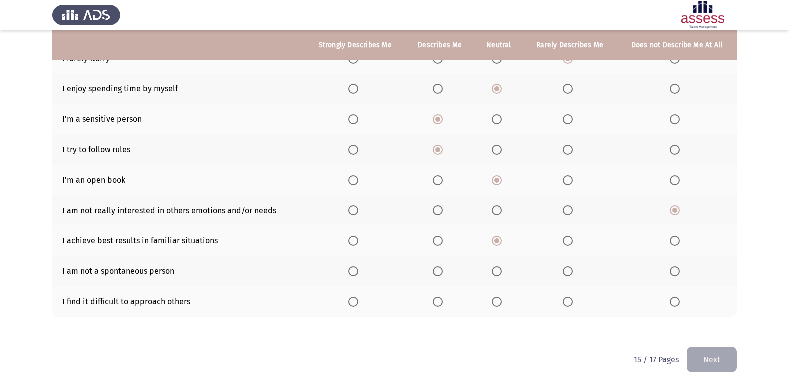
click at [566, 269] on span "Select an option" at bounding box center [568, 272] width 10 height 10
click at [566, 269] on input "Select an option" at bounding box center [568, 272] width 10 height 10
click at [493, 298] on span "Select an option" at bounding box center [497, 302] width 10 height 10
click at [493, 298] on input "Select an option" at bounding box center [497, 302] width 10 height 10
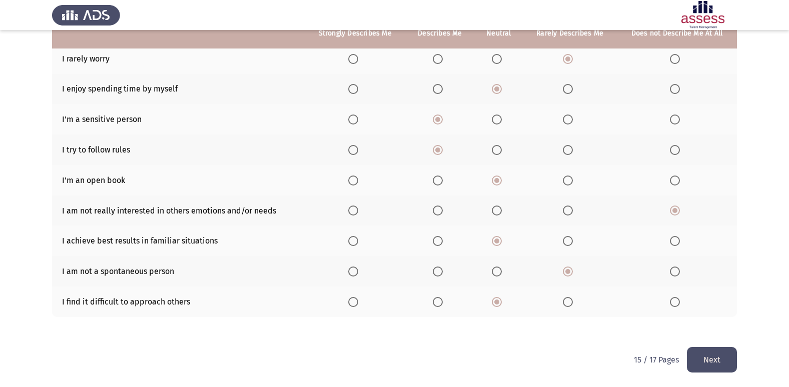
scroll to position [96, 0]
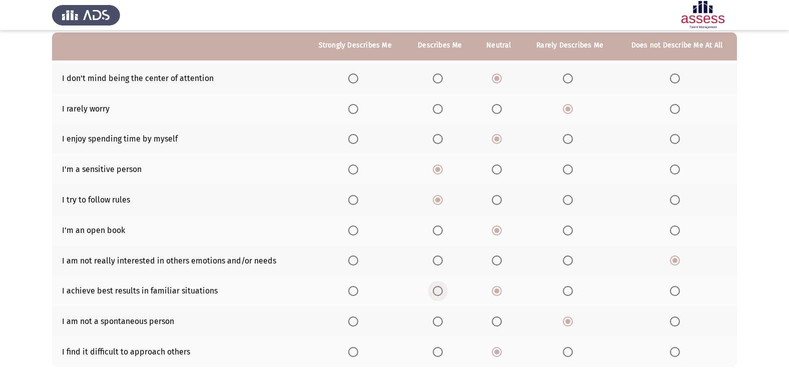
click at [437, 290] on span "Select an option" at bounding box center [438, 291] width 10 height 10
click at [437, 290] on input "Select an option" at bounding box center [438, 291] width 10 height 10
click at [497, 290] on span "Select an option" at bounding box center [497, 291] width 10 height 10
click at [497, 290] on input "Select an option" at bounding box center [497, 291] width 10 height 10
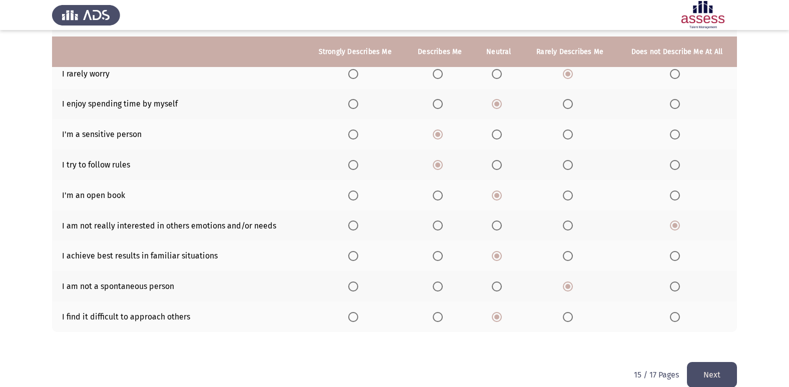
scroll to position [146, 0]
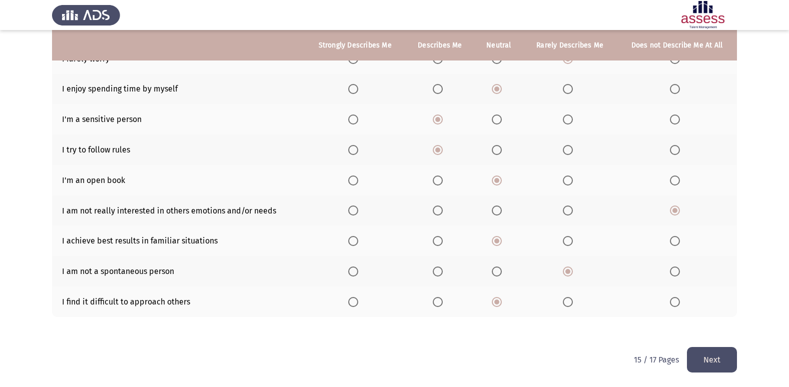
click at [711, 361] on button "Next" at bounding box center [712, 360] width 50 height 26
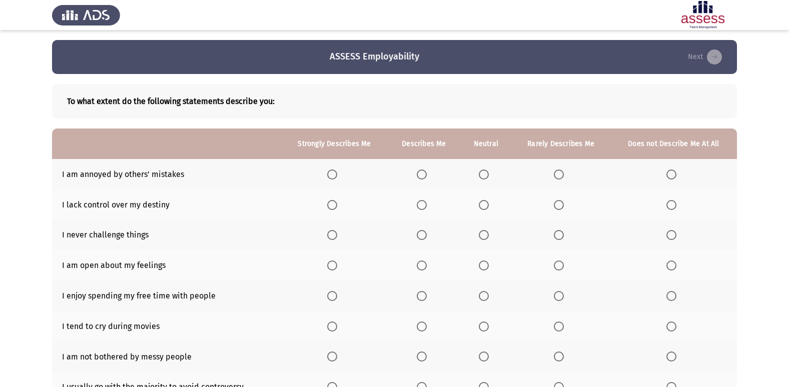
click at [327, 176] on th at bounding box center [335, 174] width 106 height 31
click at [333, 176] on span "Select an option" at bounding box center [332, 175] width 10 height 10
click at [333, 176] on input "Select an option" at bounding box center [332, 175] width 10 height 10
click at [564, 203] on span "Select an option" at bounding box center [559, 205] width 10 height 10
click at [564, 203] on input "Select an option" at bounding box center [559, 205] width 10 height 10
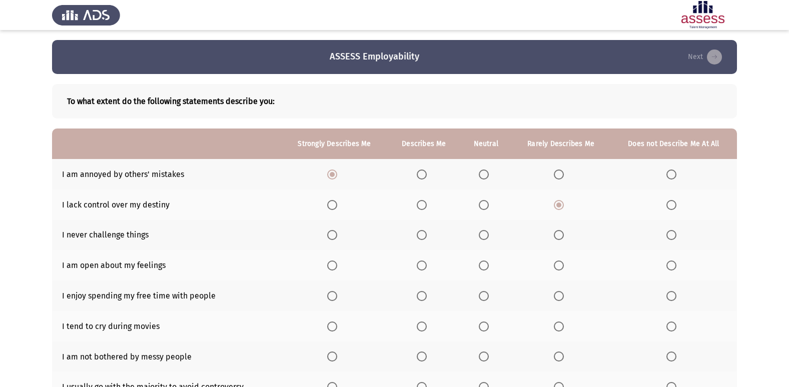
click at [561, 231] on span "Select an option" at bounding box center [559, 235] width 10 height 10
click at [561, 231] on input "Select an option" at bounding box center [559, 235] width 10 height 10
click at [424, 265] on span "Select an option" at bounding box center [422, 266] width 10 height 10
click at [424, 265] on input "Select an option" at bounding box center [422, 266] width 10 height 10
click at [330, 294] on span "Select an option" at bounding box center [332, 296] width 10 height 10
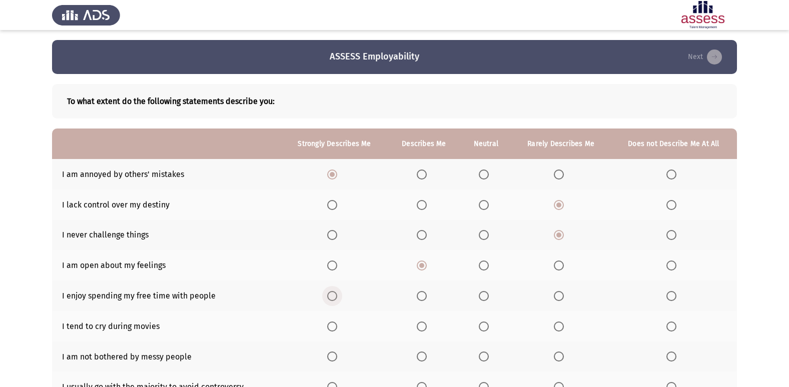
click at [330, 294] on input "Select an option" at bounding box center [332, 296] width 10 height 10
click at [427, 323] on span "Select an option" at bounding box center [422, 327] width 10 height 10
click at [427, 323] on input "Select an option" at bounding box center [422, 327] width 10 height 10
click at [671, 357] on span "Select an option" at bounding box center [672, 357] width 10 height 10
click at [671, 357] on input "Select an option" at bounding box center [672, 357] width 10 height 10
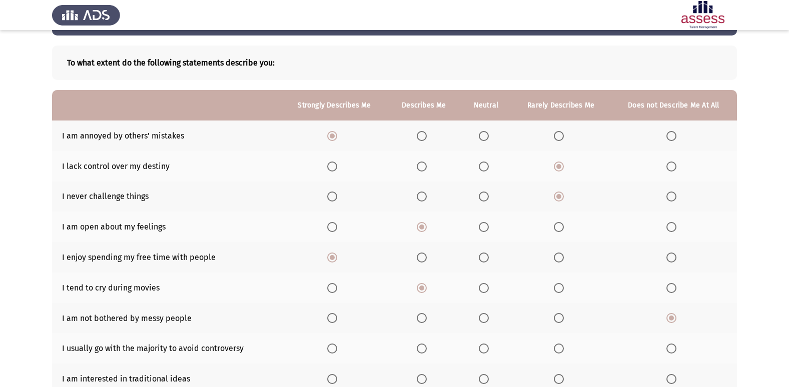
scroll to position [50, 0]
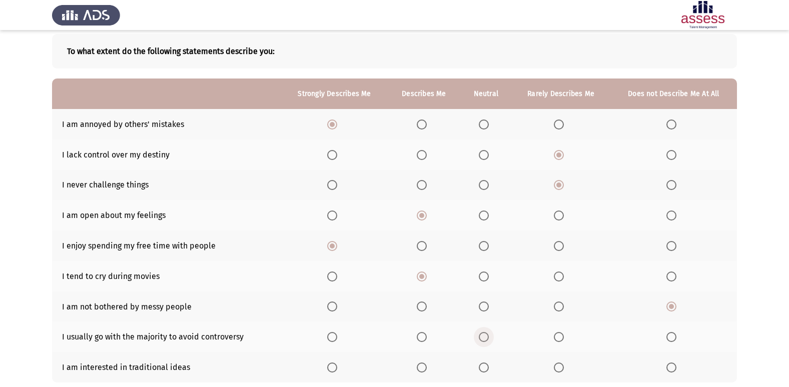
click at [488, 336] on span "Select an option" at bounding box center [484, 337] width 10 height 10
click at [488, 336] on input "Select an option" at bounding box center [484, 337] width 10 height 10
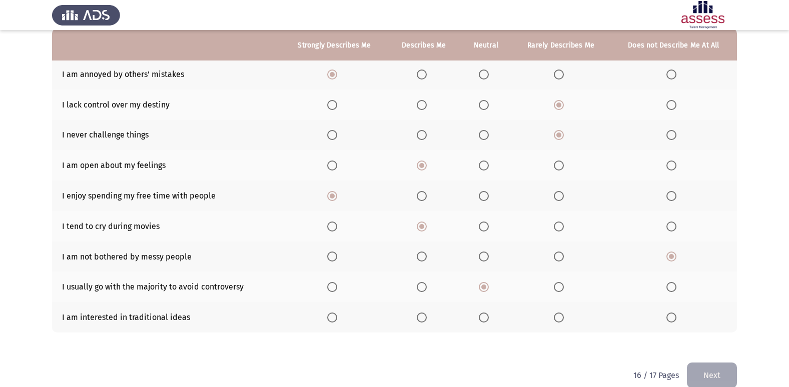
click at [562, 317] on span "Select an option" at bounding box center [559, 318] width 10 height 10
click at [562, 317] on input "Select an option" at bounding box center [559, 318] width 10 height 10
click at [710, 368] on button "Next" at bounding box center [712, 376] width 50 height 26
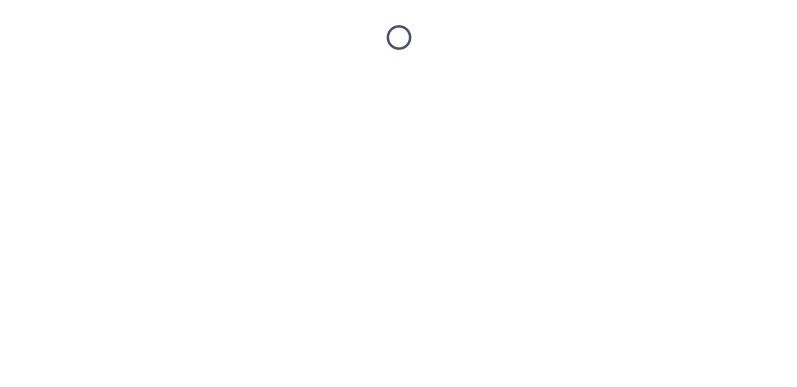
scroll to position [0, 0]
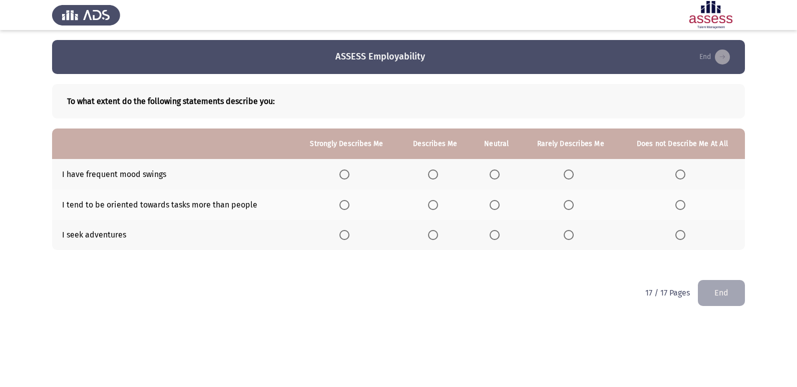
click at [493, 175] on span "Select an option" at bounding box center [495, 175] width 10 height 10
click at [493, 175] on input "Select an option" at bounding box center [495, 175] width 10 height 10
click at [497, 205] on span "Select an option" at bounding box center [495, 205] width 10 height 10
click at [497, 205] on input "Select an option" at bounding box center [495, 205] width 10 height 10
click at [342, 235] on span "Select an option" at bounding box center [344, 235] width 10 height 10
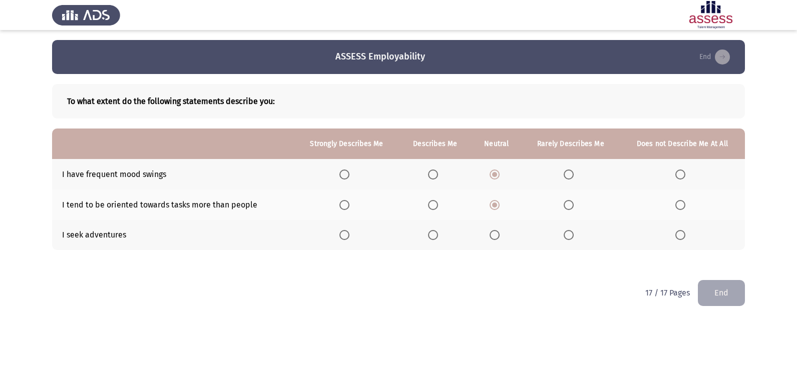
click at [342, 235] on input "Select an option" at bounding box center [344, 235] width 10 height 10
click at [725, 302] on button "End" at bounding box center [721, 293] width 47 height 26
